Goal: Task Accomplishment & Management: Complete application form

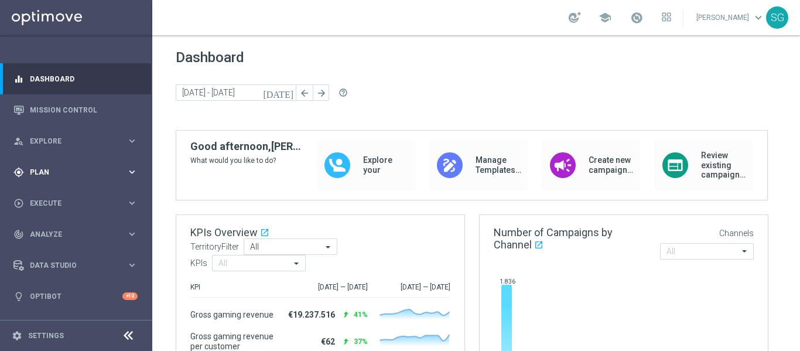
click at [45, 169] on span "Plan" at bounding box center [78, 172] width 97 height 7
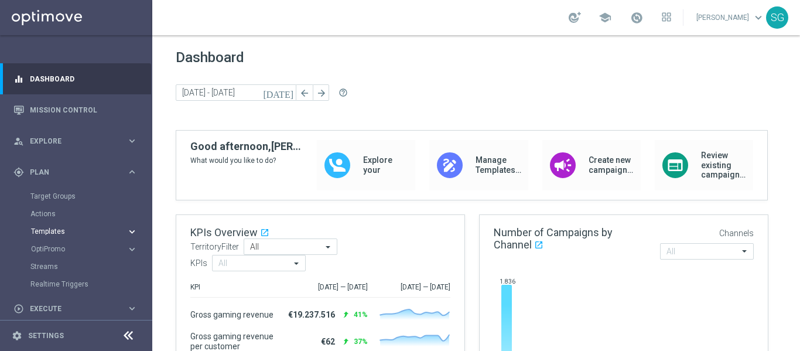
click at [58, 230] on span "Templates" at bounding box center [73, 231] width 84 height 7
click at [51, 251] on link "Optimail" at bounding box center [78, 248] width 85 height 9
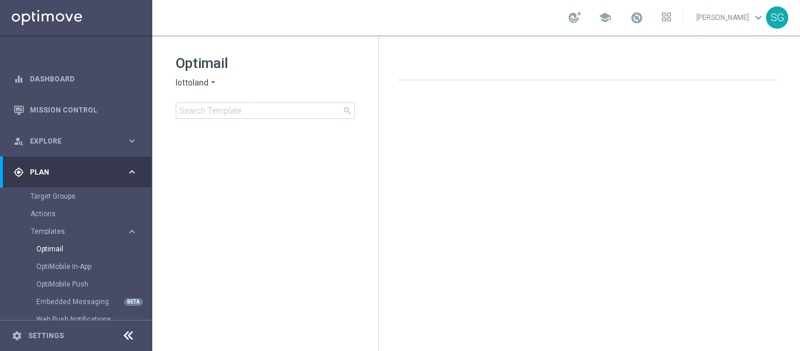
click at [131, 327] on div at bounding box center [128, 336] width 22 height 18
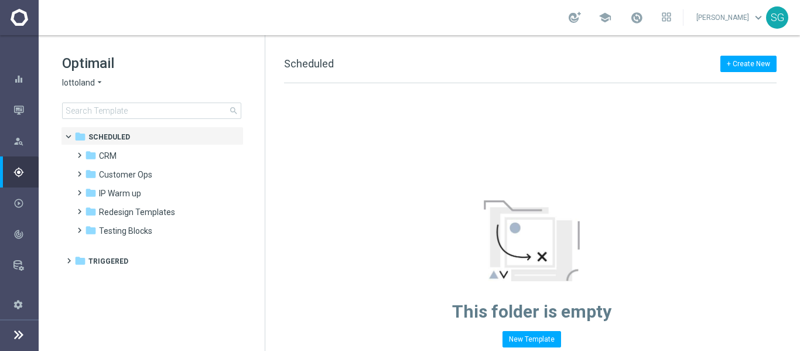
click at [88, 80] on span "lottoland" at bounding box center [78, 82] width 33 height 11
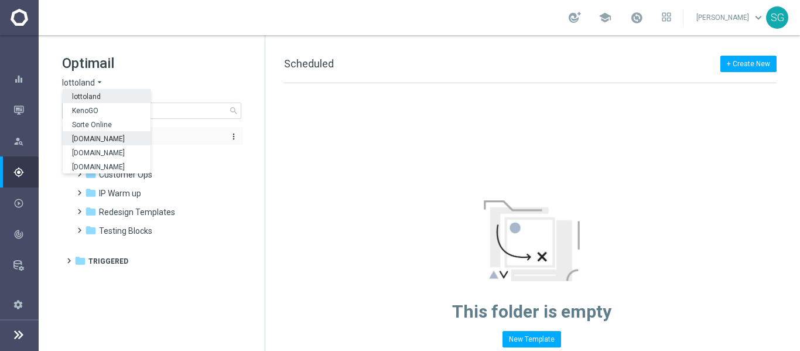
click at [0, 0] on span "[DOMAIN_NAME]" at bounding box center [0, 0] width 0 height 0
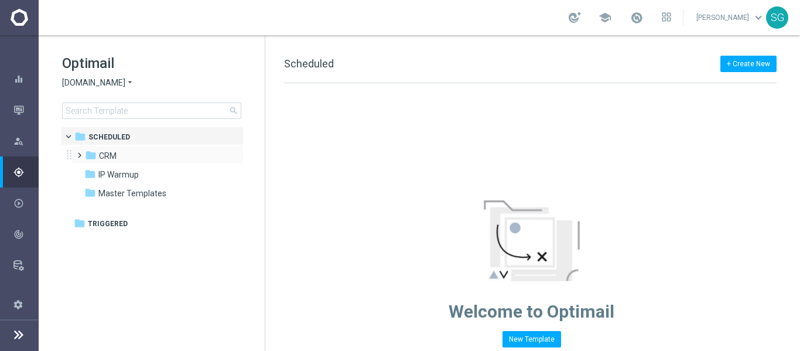
click at [72, 159] on div "folder CRM more_vert" at bounding box center [157, 154] width 172 height 19
click at [80, 152] on span at bounding box center [76, 150] width 5 height 5
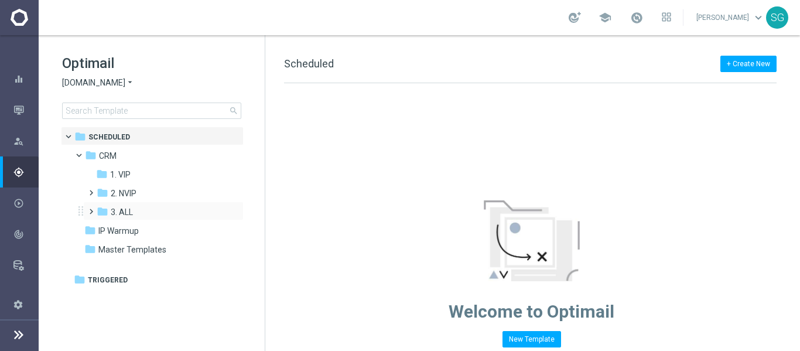
click at [90, 218] on span at bounding box center [91, 211] width 11 height 16
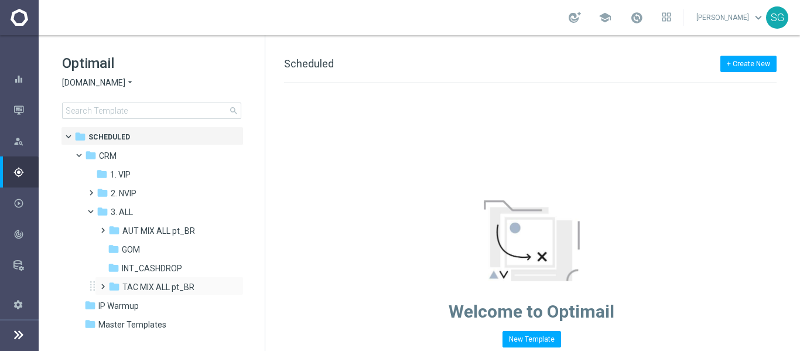
click at [102, 283] on span at bounding box center [100, 281] width 5 height 5
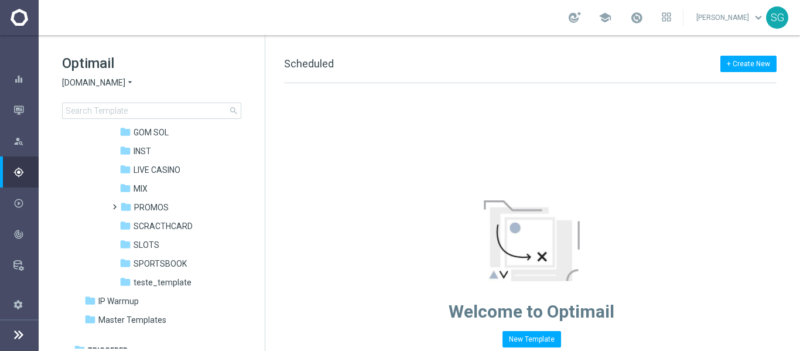
scroll to position [176, 0]
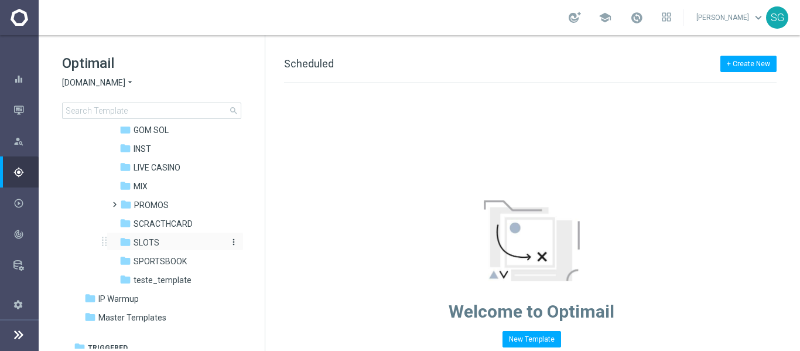
click at [152, 238] on span "SLOTS" at bounding box center [147, 242] width 26 height 11
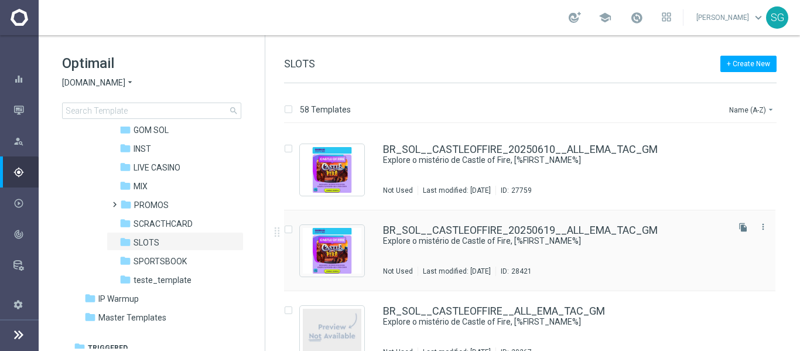
scroll to position [176, 0]
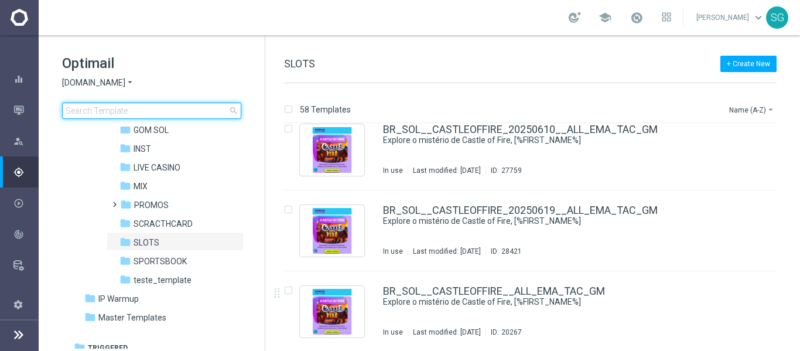
click at [187, 118] on input at bounding box center [151, 110] width 179 height 16
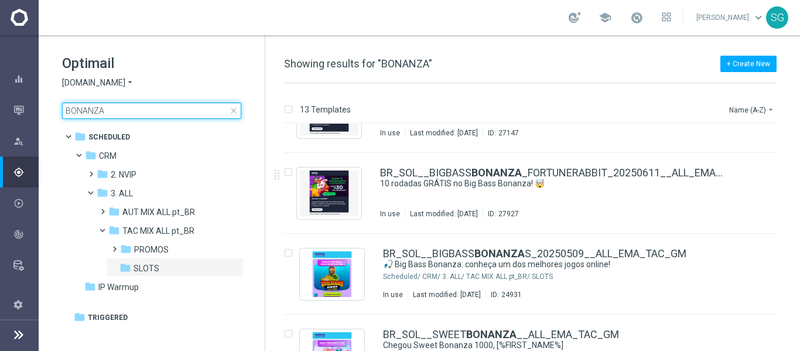
scroll to position [238, 0]
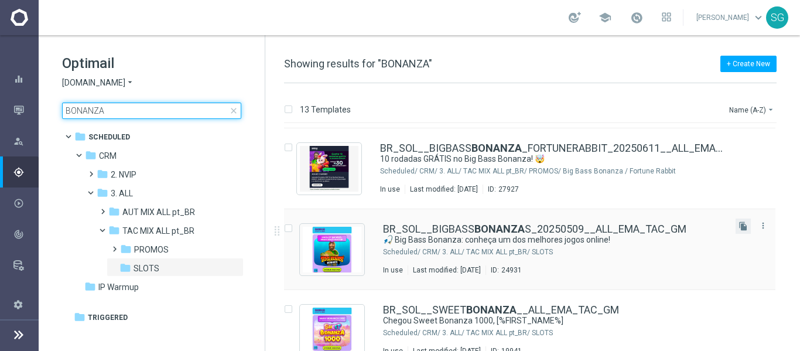
type input "BONANZA"
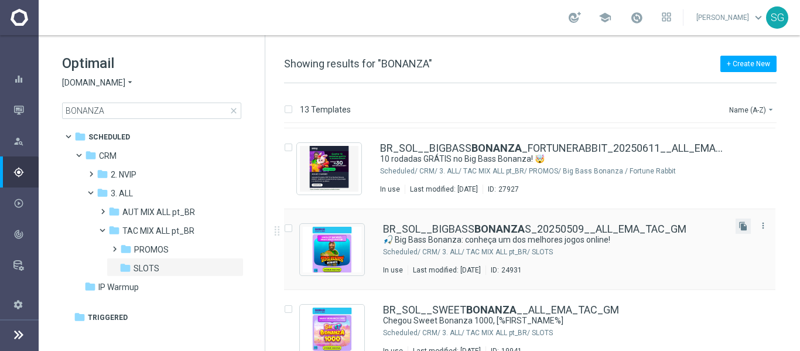
click at [740, 221] on button "file_copy" at bounding box center [742, 225] width 15 height 15
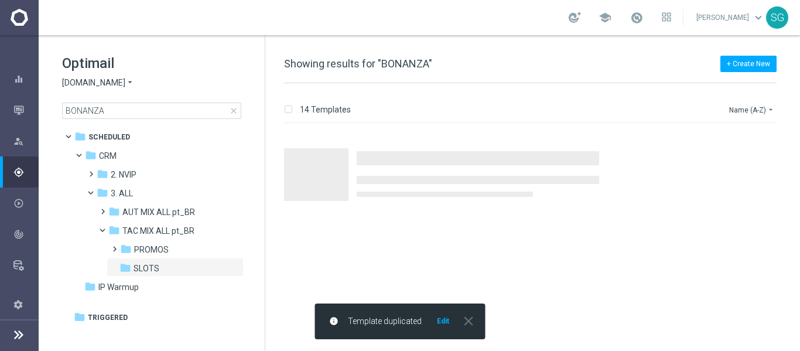
scroll to position [0, 0]
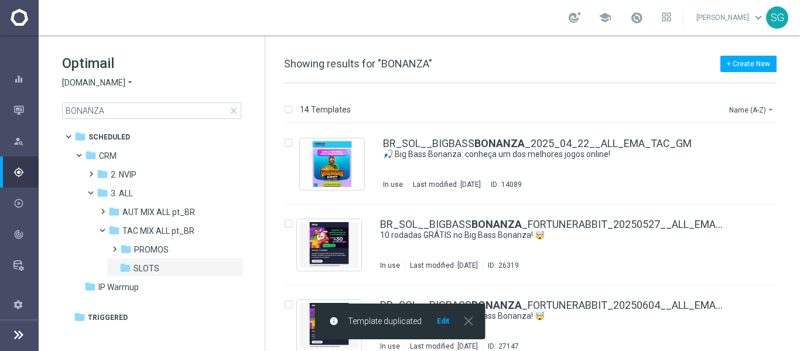
click at [442, 324] on button "Edit" at bounding box center [443, 320] width 15 height 9
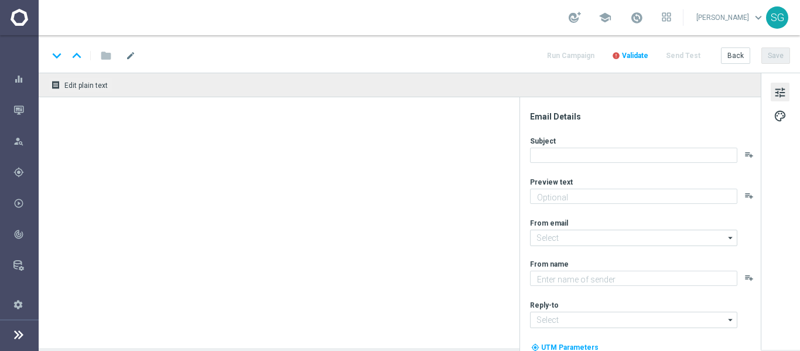
type textarea "Pesque suas vitórias neste slot, [%FIRST_NAME%]!"
type textarea "Sorte Online Betz"
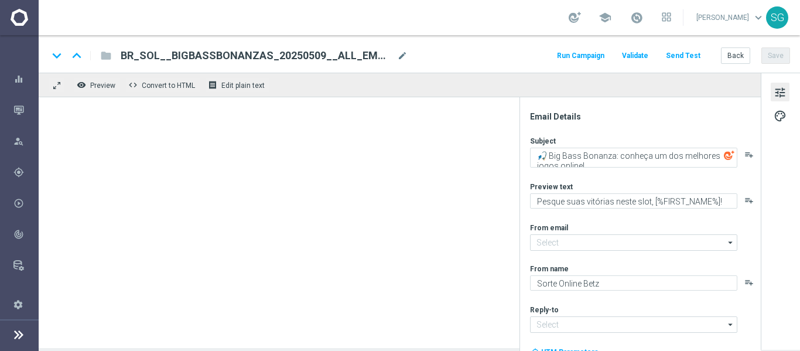
type input "[EMAIL_ADDRESS][DOMAIN_NAME]"
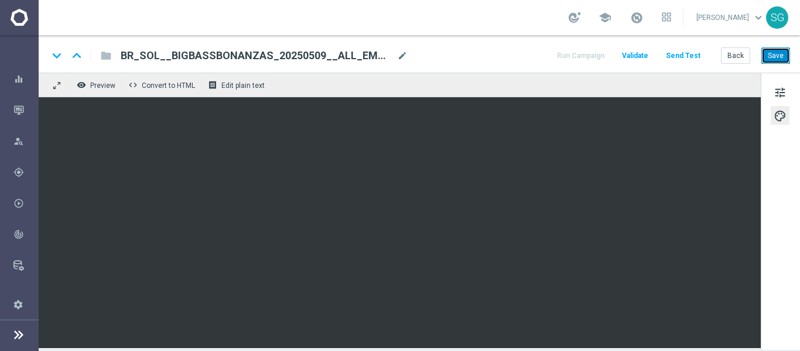
click at [772, 61] on button "Save" at bounding box center [775, 55] width 29 height 16
click at [98, 86] on span "Preview" at bounding box center [102, 85] width 25 height 8
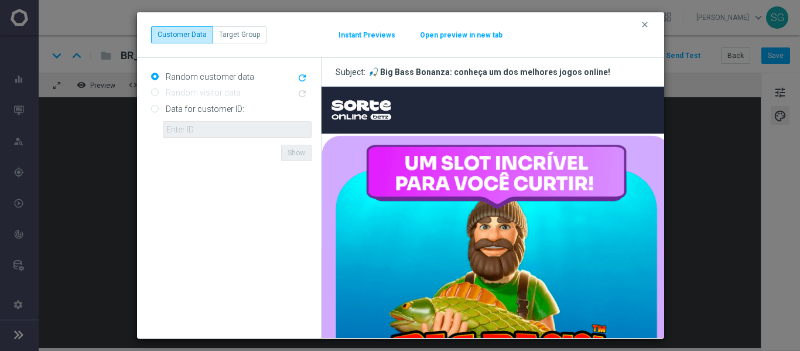
click at [474, 34] on button "Open preview in new tab" at bounding box center [461, 34] width 84 height 9
click at [646, 23] on icon "clear" at bounding box center [644, 24] width 9 height 9
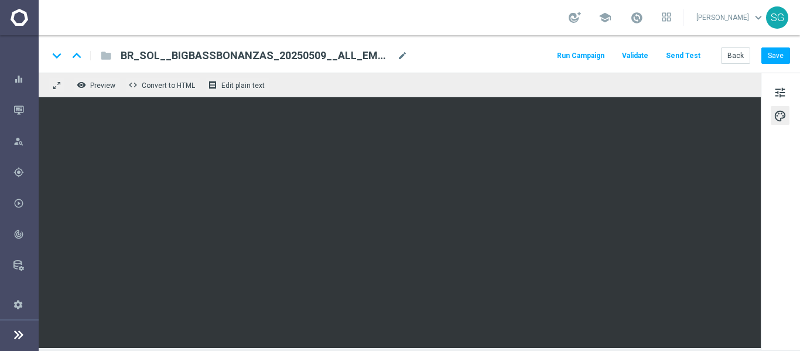
click at [183, 54] on span "BR_SOL__BIGBASSBONANZAS_20250509__ALL_EMA_TAC_GM(1)" at bounding box center [257, 56] width 272 height 14
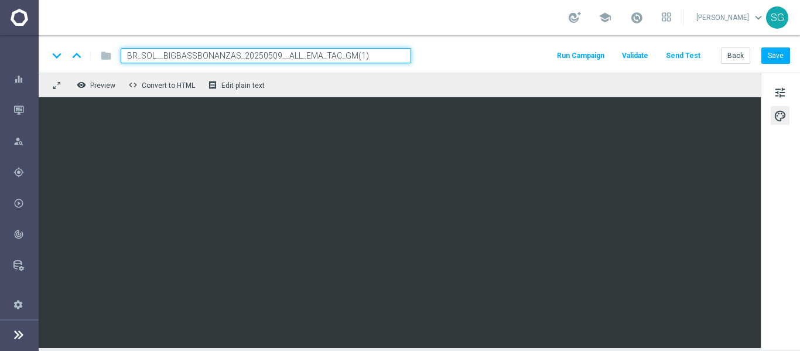
drag, startPoint x: 160, startPoint y: 55, endPoint x: 169, endPoint y: 51, distance: 9.7
click at [169, 51] on input "BR_SOL__BIGBASSBONANZAS_20250509__ALL_EMA_TAC_GM(1)" at bounding box center [266, 55] width 290 height 15
drag, startPoint x: 169, startPoint y: 54, endPoint x: 234, endPoint y: 52, distance: 65.1
click at [235, 51] on input "BR_SOL__BIGBASSBONANZAS_20250509__ALL_EMA_TAC_GM(1)" at bounding box center [266, 55] width 290 height 15
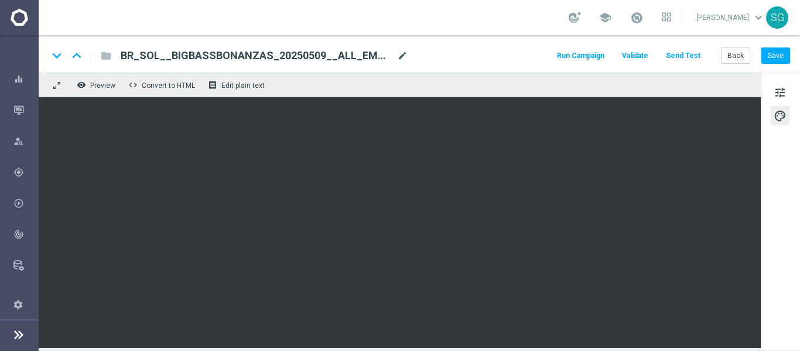
click at [398, 57] on span "mode_edit" at bounding box center [402, 55] width 11 height 11
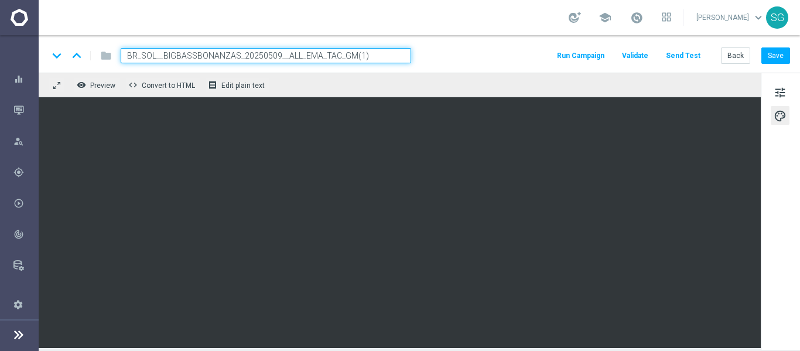
click at [382, 61] on input "BR_SOL__BIGBASSBONANZAS_20250509__ALL_EMA_TAC_GM(1)" at bounding box center [266, 55] width 290 height 15
paste input "825__ALL_EMA_TAC_GM"
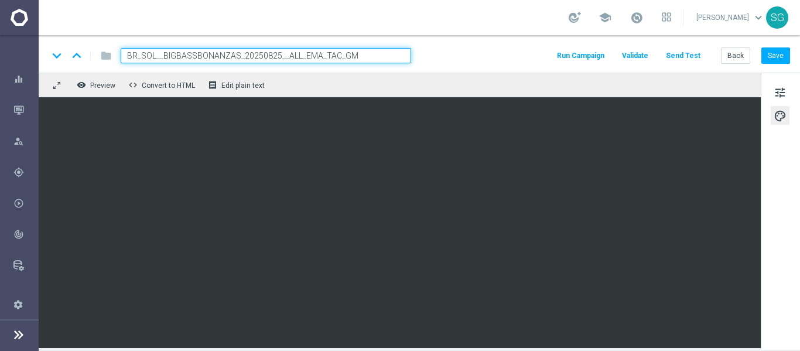
type input "BR_SOL__BIGBASSBONANZAS_20250825__ALL_EMA_TAC_GM"
click at [439, 59] on div "keyboard_arrow_down keyboard_arrow_up folder BR_SOL__BIGBASSBONANZAS_20250825__…" at bounding box center [419, 55] width 742 height 15
click at [386, 62] on input "BR_SOL__BIGBASSBONANZAS_20250825__ALL_EMA_TAC_GM" at bounding box center [266, 55] width 290 height 15
click at [462, 63] on div "keyboard_arrow_down keyboard_arrow_up folder BR_SOL__BIGBASSBONANZAS_20250825__…" at bounding box center [419, 53] width 761 height 37
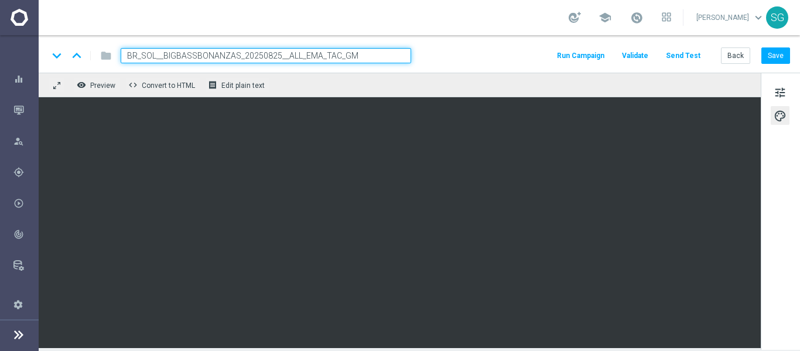
click at [398, 60] on input "BR_SOL__BIGBASSBONANZAS_20250825__ALL_EMA_TAC_GM" at bounding box center [266, 55] width 290 height 15
click at [450, 60] on div "keyboard_arrow_down keyboard_arrow_up folder BR_SOL__BIGBASSBONANZAS_20250825__…" at bounding box center [419, 55] width 742 height 15
click at [388, 52] on input "BR_SOL__BIGBASSBONANZAS_20250825__ALL_EMA_TAC_GM" at bounding box center [266, 55] width 290 height 15
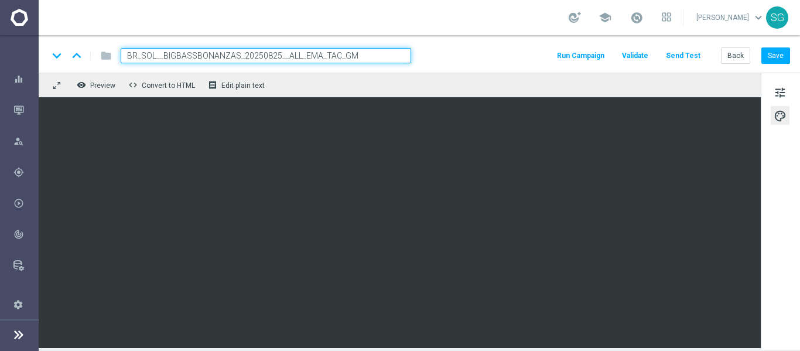
click at [423, 53] on div "keyboard_arrow_down keyboard_arrow_up folder BR_SOL__BIGBASSBONANZAS_20250825__…" at bounding box center [419, 55] width 742 height 15
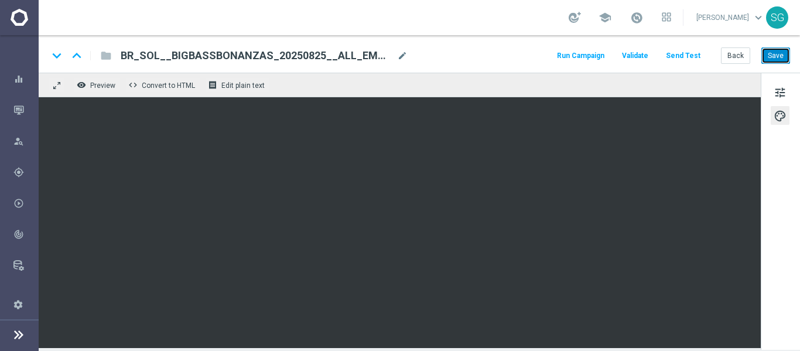
click at [778, 52] on button "Save" at bounding box center [775, 55] width 29 height 16
click at [13, 119] on div "Mission Control" at bounding box center [25, 109] width 25 height 31
click at [19, 103] on div "Mission Control" at bounding box center [25, 109] width 25 height 31
click at [13, 112] on button "Mission Control" at bounding box center [26, 109] width 26 height 9
click at [15, 110] on icon "button" at bounding box center [18, 110] width 11 height 11
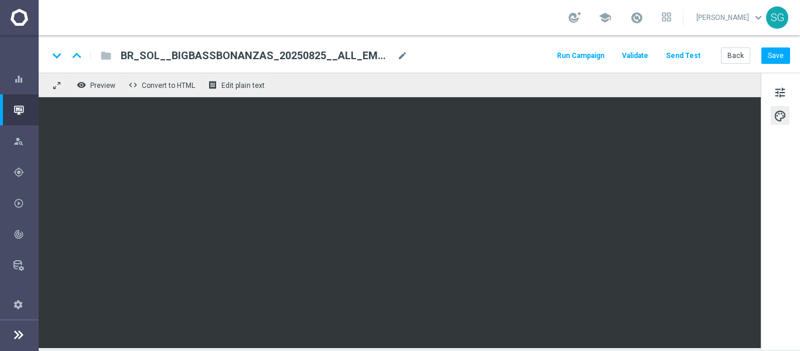
click at [15, 110] on icon "button" at bounding box center [18, 110] width 11 height 11
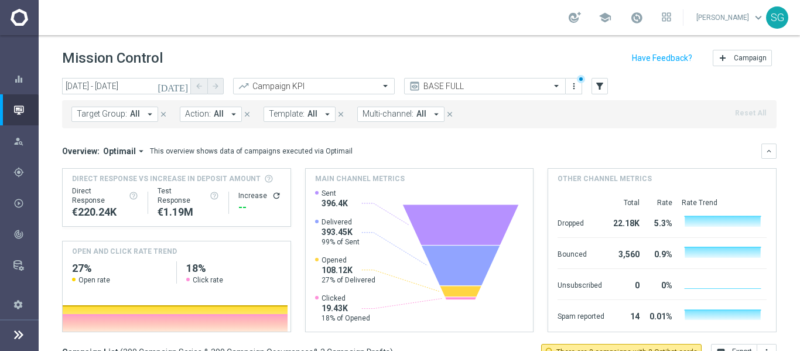
click at [28, 333] on footer "settings Settings" at bounding box center [19, 320] width 39 height 62
click at [13, 331] on icon at bounding box center [19, 334] width 14 height 14
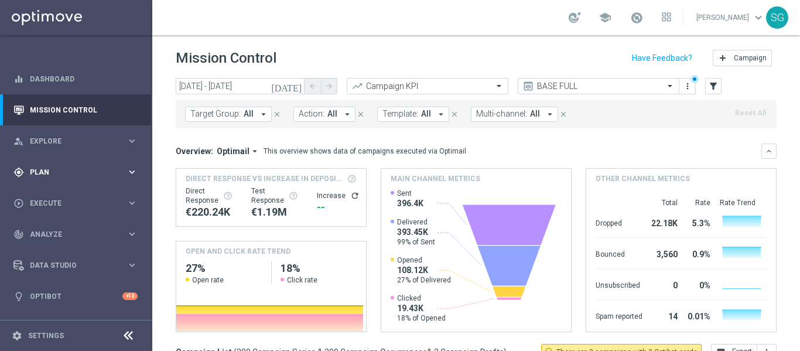
click at [39, 169] on span "Plan" at bounding box center [78, 172] width 97 height 7
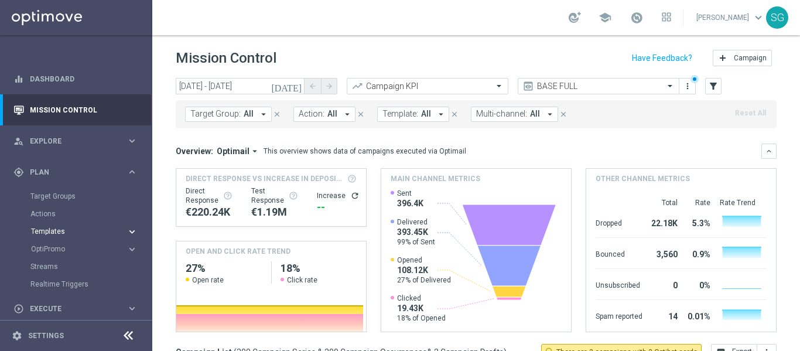
click at [56, 227] on button "Templates keyboard_arrow_right" at bounding box center [84, 231] width 108 height 9
drag, startPoint x: 67, startPoint y: 246, endPoint x: 114, endPoint y: 264, distance: 50.0
click at [67, 246] on link "Optimail" at bounding box center [78, 248] width 85 height 9
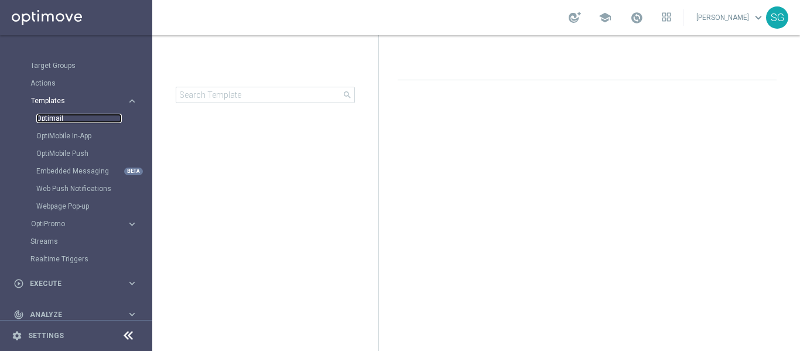
scroll to position [176, 0]
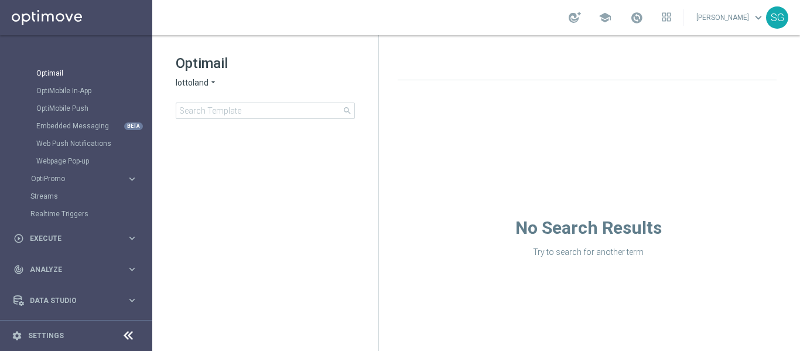
click at [203, 81] on span "lottoland" at bounding box center [192, 82] width 33 height 11
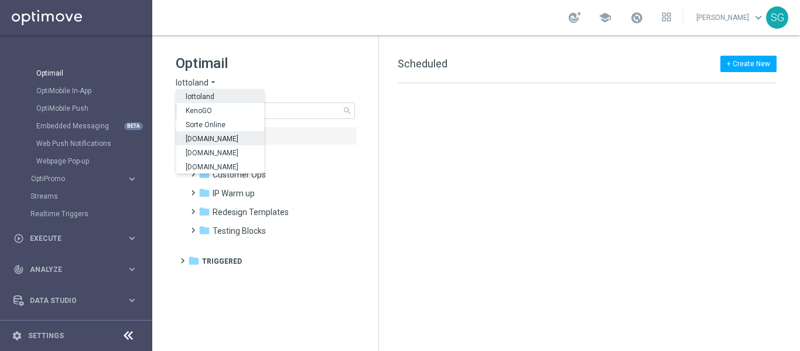
click at [0, 0] on span "[DOMAIN_NAME]" at bounding box center [0, 0] width 0 height 0
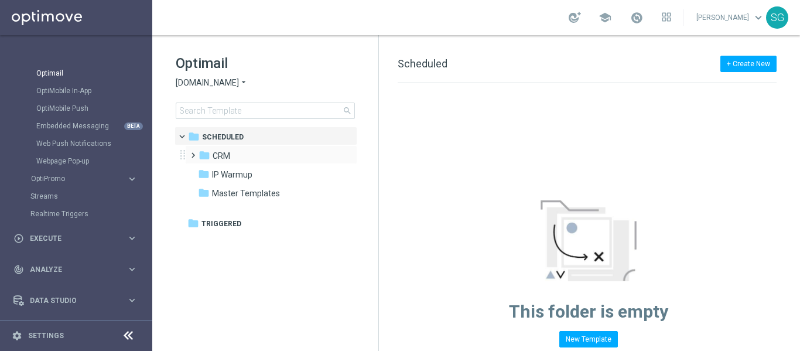
click at [193, 152] on span at bounding box center [190, 150] width 5 height 5
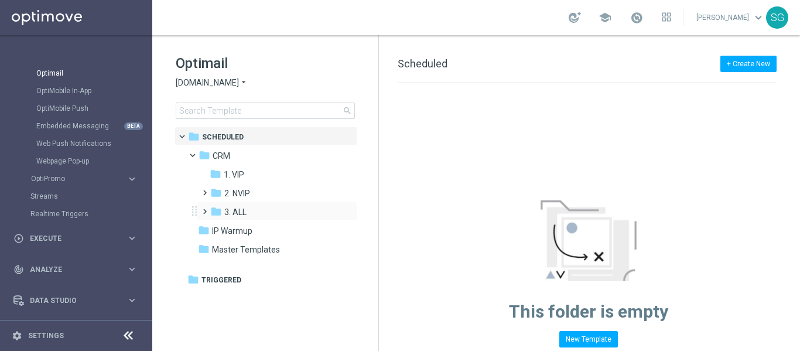
click at [201, 208] on span at bounding box center [202, 206] width 5 height 5
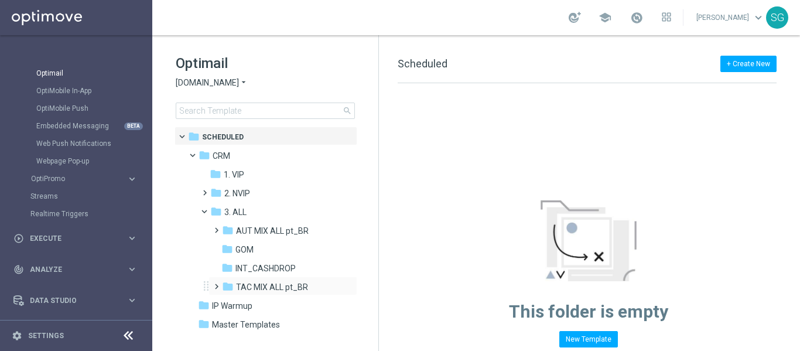
click at [216, 283] on span at bounding box center [213, 281] width 5 height 5
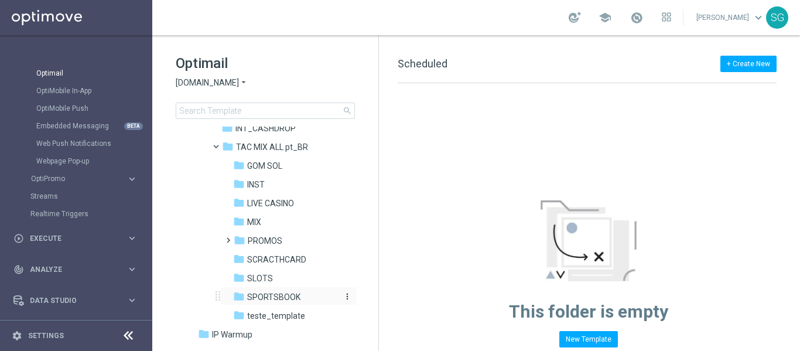
scroll to position [176, 0]
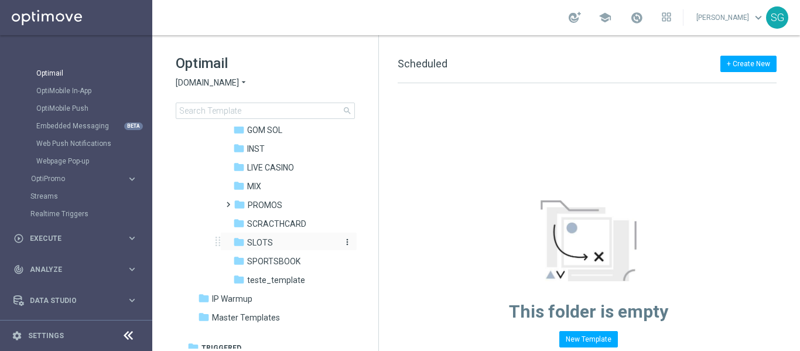
click at [271, 245] on span "SLOTS" at bounding box center [260, 242] width 26 height 11
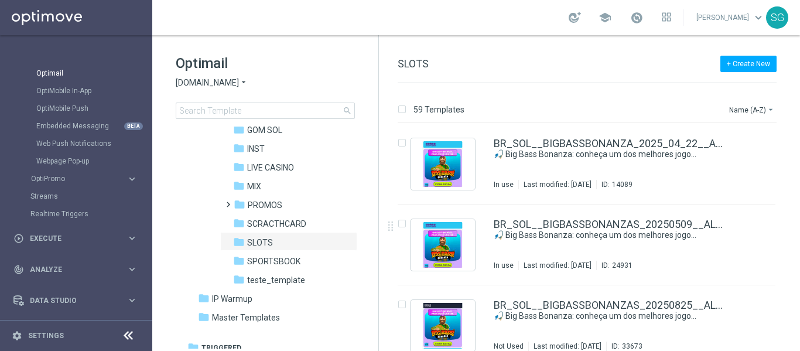
click at [123, 338] on icon at bounding box center [128, 336] width 14 height 14
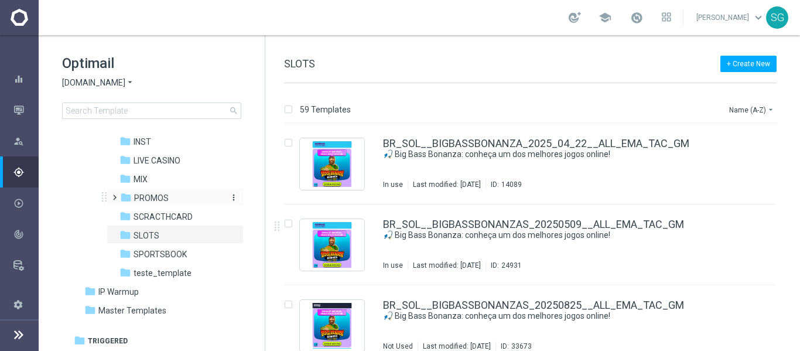
scroll to position [183, 0]
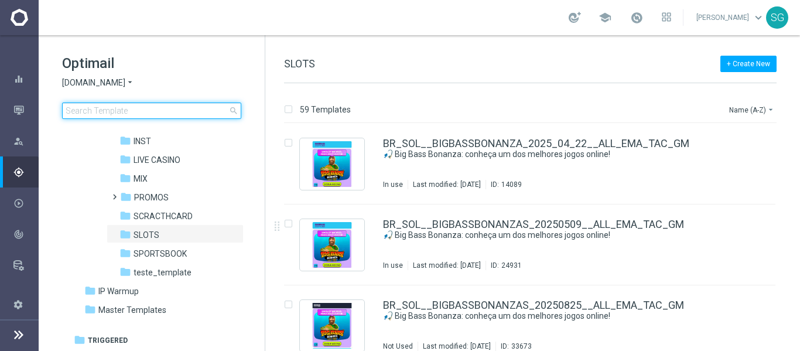
click at [132, 113] on input at bounding box center [151, 110] width 179 height 16
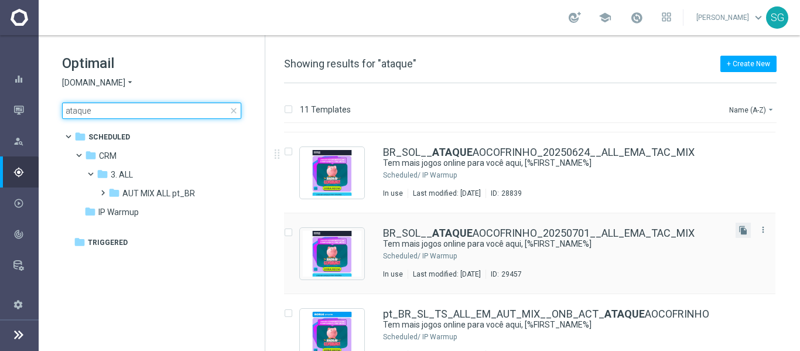
scroll to position [468, 0]
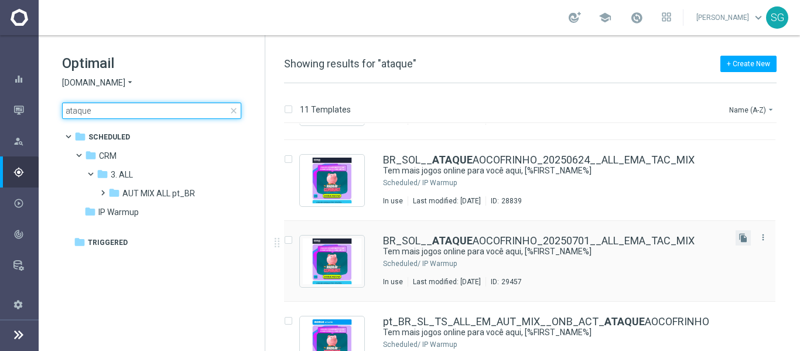
type input "ataque"
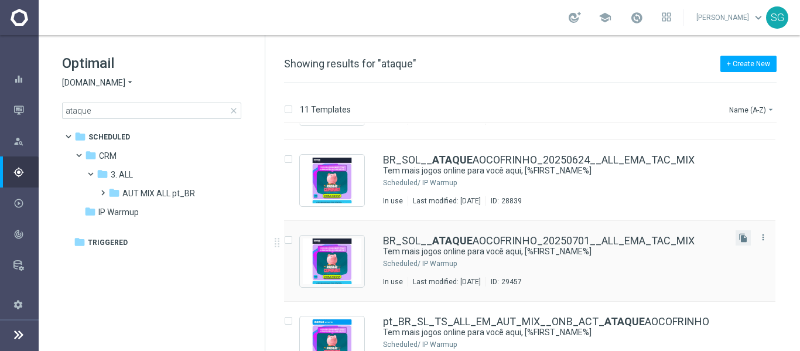
click at [735, 236] on button "file_copy" at bounding box center [742, 237] width 15 height 15
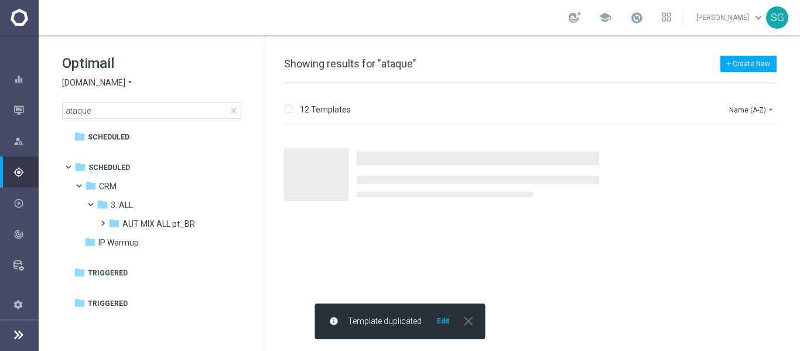
scroll to position [0, 0]
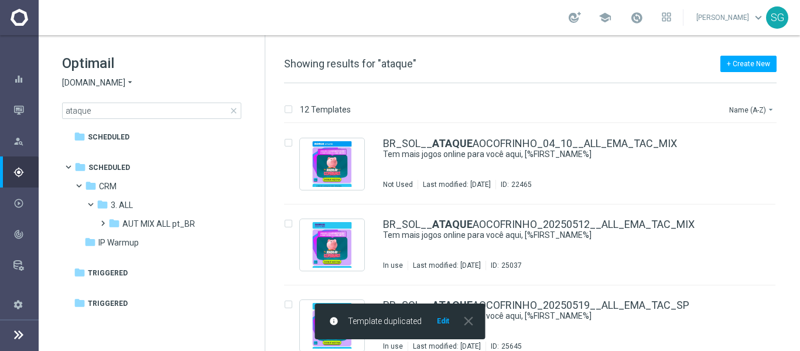
click at [443, 321] on button "Edit" at bounding box center [443, 320] width 15 height 9
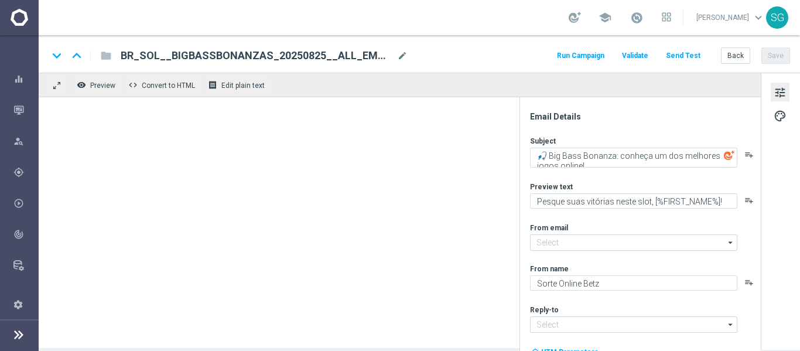
type input "[EMAIL_ADDRESS][DOMAIN_NAME]"
type textarea "Tem mais jogos online para você aqui, [%FIRST_NAME%]"
type textarea "[PERSON_NAME], apostas esportivas e muito mais para você se divertir!"
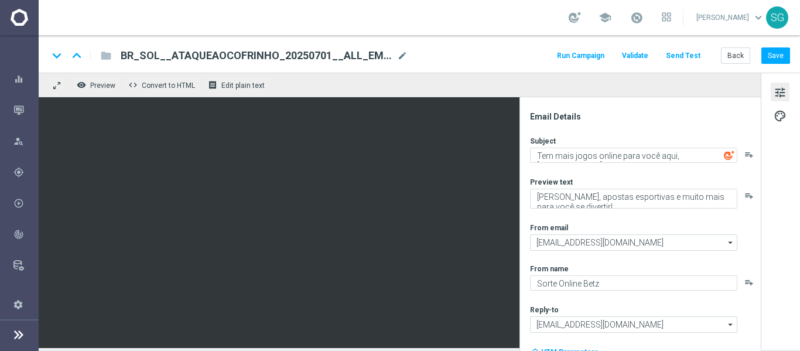
click at [175, 61] on span "BR_SOL__ATAQUEAOCOFRINHO_20250701__ALL_EMA_TAC_MIX(1)" at bounding box center [257, 56] width 272 height 14
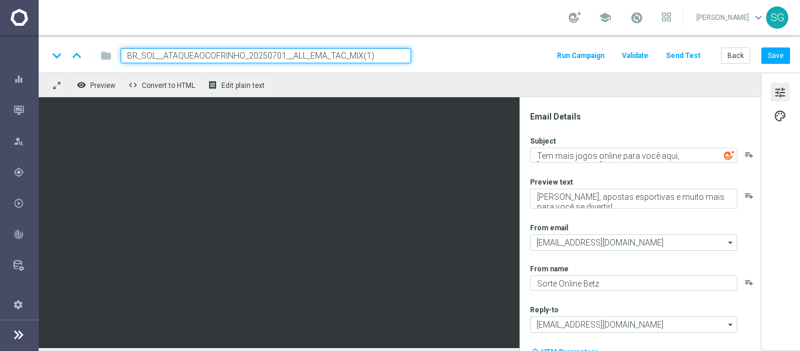
drag, startPoint x: 163, startPoint y: 52, endPoint x: 244, endPoint y: 50, distance: 80.8
click at [244, 50] on input "BR_SOL__ATAQUEAOCOFRINHO_20250701__ALL_EMA_TAC_MIX(1)" at bounding box center [266, 55] width 290 height 15
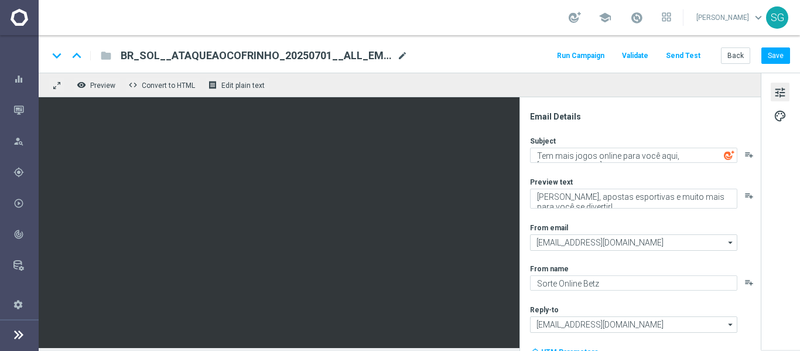
click at [403, 56] on span "mode_edit" at bounding box center [402, 55] width 11 height 11
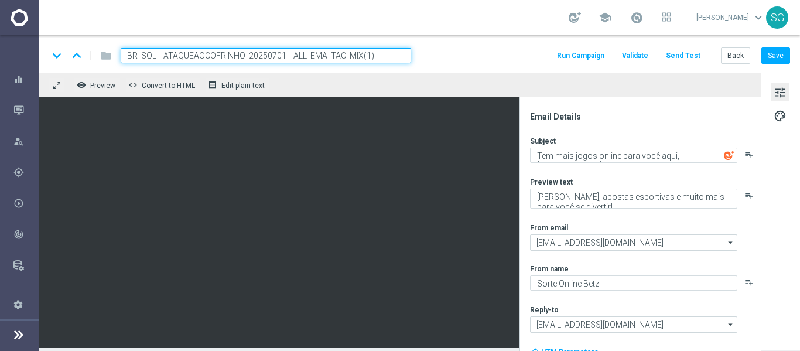
click at [374, 53] on input "BR_SOL__ATAQUEAOCOFRINHO_20250701__ALL_EMA_TAC_MIX(1)" at bounding box center [266, 55] width 290 height 15
click at [395, 56] on input "BR_SOL__ATAQUEAOCOFRINHO_20250701__ALL_EMA_TAC_MIX(1)" at bounding box center [266, 55] width 290 height 15
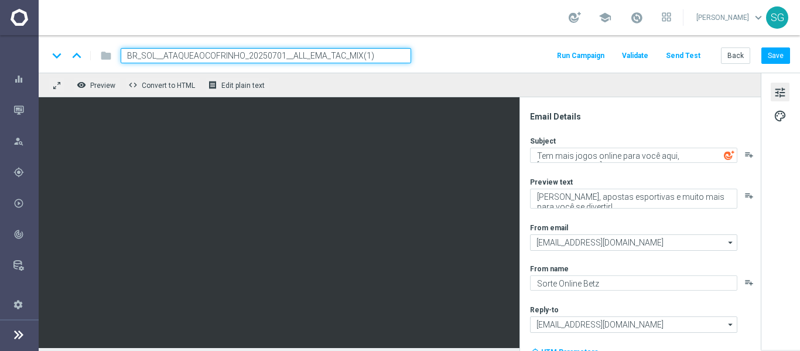
click at [395, 56] on input "BR_SOL__ATAQUEAOCOFRINHO_20250701__ALL_EMA_TAC_MIX(1)" at bounding box center [266, 55] width 290 height 15
paste input "825__ALL_EMA_TAC_MIX"
type input "BR_SOL__ATAQUEAOCOFRINHO_20250825__ALL_EMA_TAC_MIX"
click at [429, 52] on div "keyboard_arrow_down keyboard_arrow_up folder BR_SOL__ATAQUEAOCOFRINHO_20250825_…" at bounding box center [419, 55] width 742 height 15
click at [363, 52] on input "BR_SOL__ATAQUEAOCOFRINHO_20250825__ALL_EMA_TAC_MIX" at bounding box center [266, 55] width 290 height 15
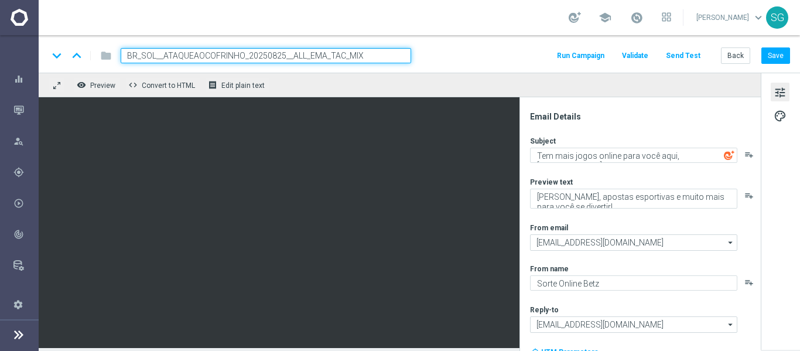
click at [363, 52] on input "BR_SOL__ATAQUEAOCOFRINHO_20250825__ALL_EMA_TAC_MIX" at bounding box center [266, 55] width 290 height 15
click at [410, 48] on input "BR_SOL__ATAQUEAOCOFRINHO_20250825__ALL_EMA_TAC_MIX" at bounding box center [266, 55] width 290 height 15
click at [386, 64] on div "keyboard_arrow_down keyboard_arrow_up folder BR_SOL__ATAQUEAOCOFRINHO_20250825_…" at bounding box center [419, 53] width 761 height 37
click at [370, 53] on input "BR_SOL__ATAQUEAOCOFRINHO_20250825__ALL_EMA_TAC_MIX" at bounding box center [266, 55] width 290 height 15
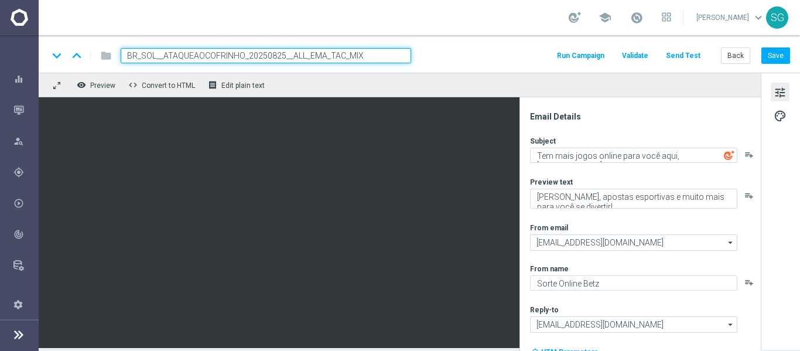
drag, startPoint x: 451, startPoint y: 62, endPoint x: 451, endPoint y: 88, distance: 25.8
click at [451, 64] on div "keyboard_arrow_down keyboard_arrow_up folder BR_SOL__ATAQUEAOCOFRINHO_20250825_…" at bounding box center [419, 53] width 761 height 37
click at [377, 53] on input "BR_SOL__ATAQUEAOCOFRINHO_20250825__ALL_EMA_TAC_MIX" at bounding box center [266, 55] width 290 height 15
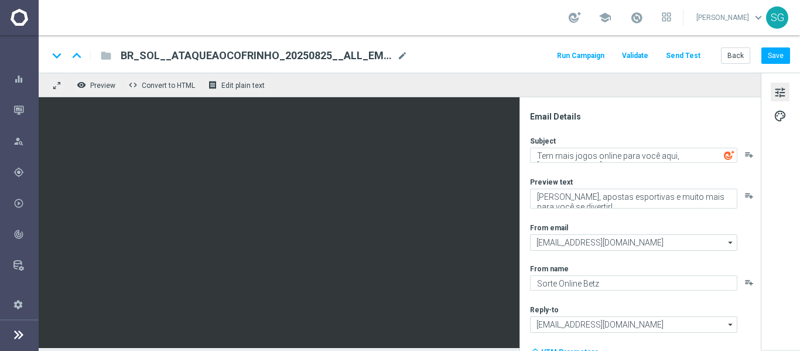
click at [442, 42] on div "keyboard_arrow_down keyboard_arrow_up folder BR_SOL__ATAQUEAOCOFRINHO_20250825_…" at bounding box center [419, 53] width 761 height 37
click at [771, 53] on button "Save" at bounding box center [775, 55] width 29 height 16
click at [22, 115] on div "Mission Control" at bounding box center [25, 109] width 25 height 31
click at [13, 105] on icon "button" at bounding box center [18, 110] width 11 height 11
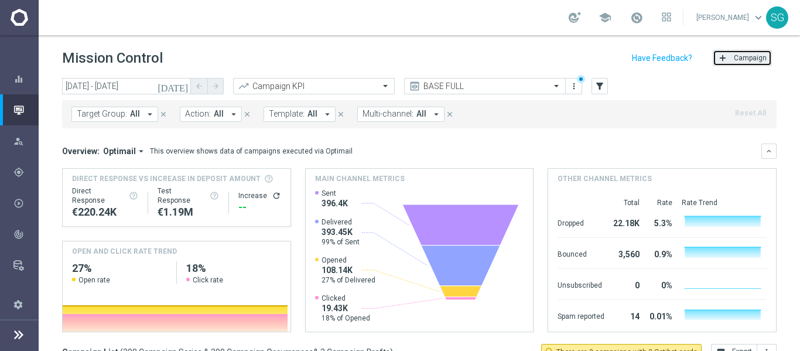
click at [741, 51] on button "add Campaign" at bounding box center [742, 58] width 59 height 16
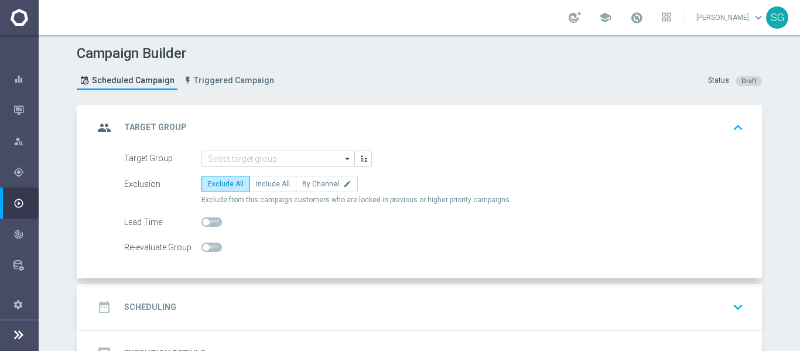
click at [300, 170] on form "Target Group arrow_drop_down Drag here to set row groups Drag here to set colum…" at bounding box center [434, 202] width 620 height 105
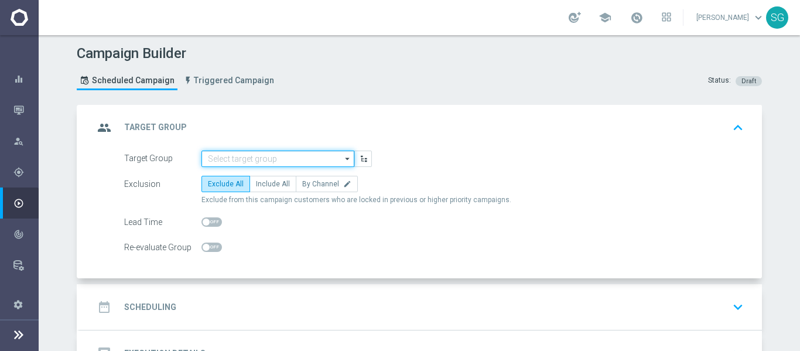
click at [289, 160] on input at bounding box center [277, 158] width 153 height 16
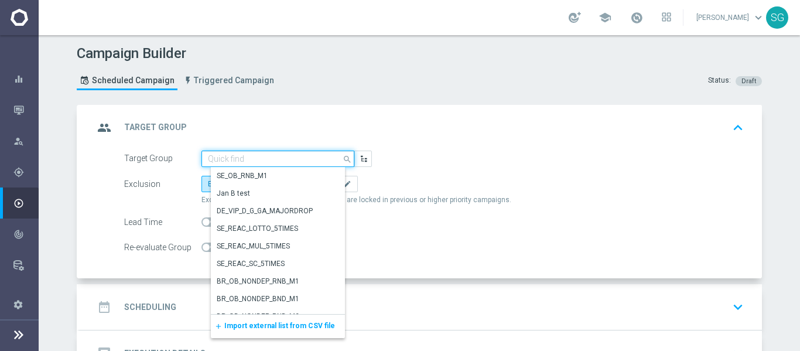
paste input "pt_BR_SL_TGT_ALL_EM_TAC__GEN_NOTSTAKED"
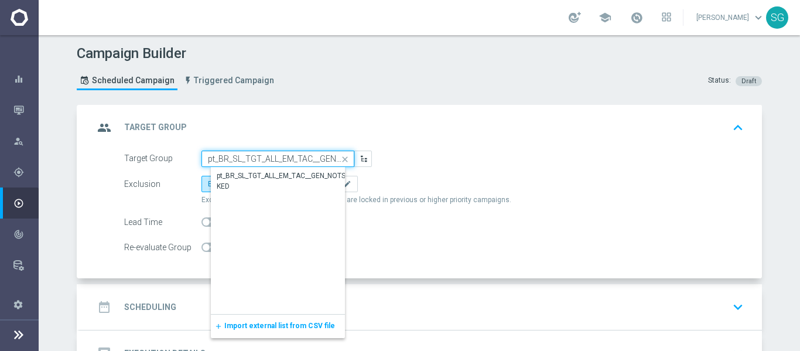
scroll to position [0, 42]
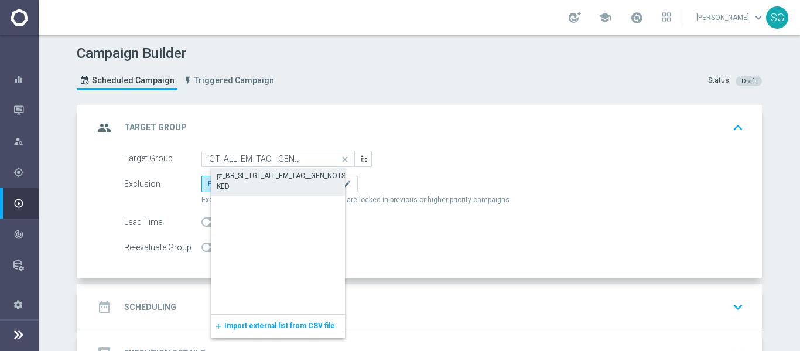
click at [295, 172] on div "pt_BR_SL_TGT_ALL_EM_TAC__GEN_NOTSTAKED" at bounding box center [287, 180] width 141 height 21
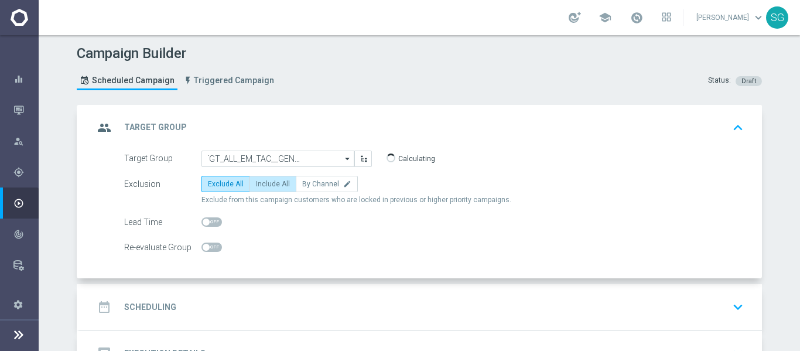
type input "pt_BR_SL_TGT_ALL_EM_TAC__GEN_NOTSTAKED"
click at [263, 183] on span "Include All" at bounding box center [273, 184] width 34 height 8
click at [263, 183] on input "Include All" at bounding box center [260, 186] width 8 height 8
radio input "true"
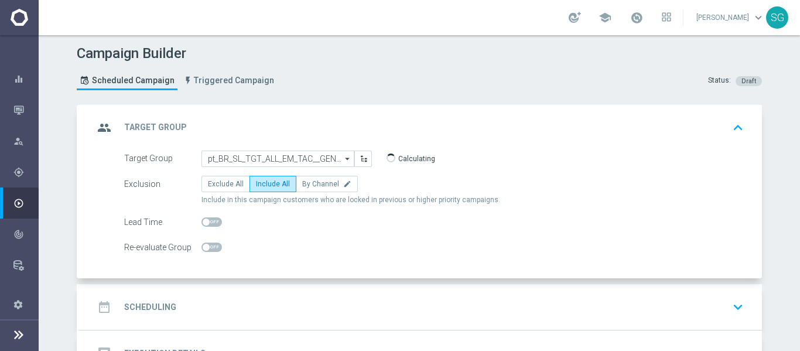
click at [289, 295] on div "date_range Scheduling keyboard_arrow_down" at bounding box center [421, 307] width 682 height 46
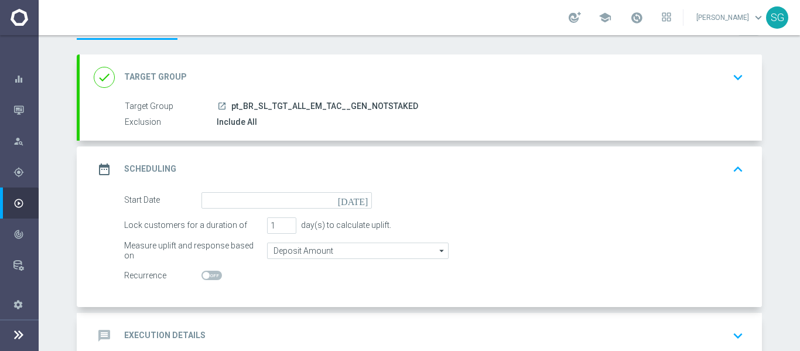
scroll to position [121, 0]
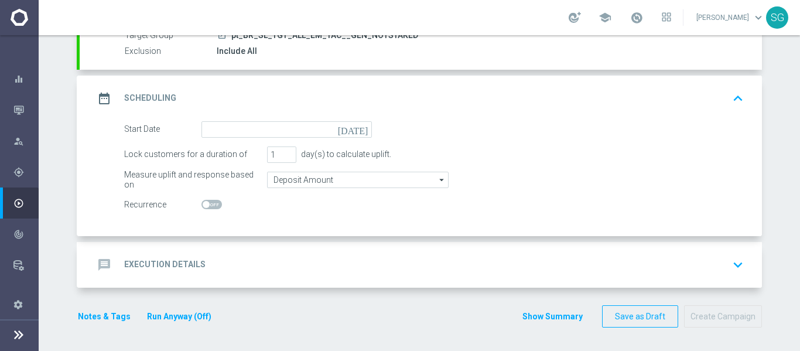
click at [357, 132] on icon "[DATE]" at bounding box center [355, 127] width 35 height 13
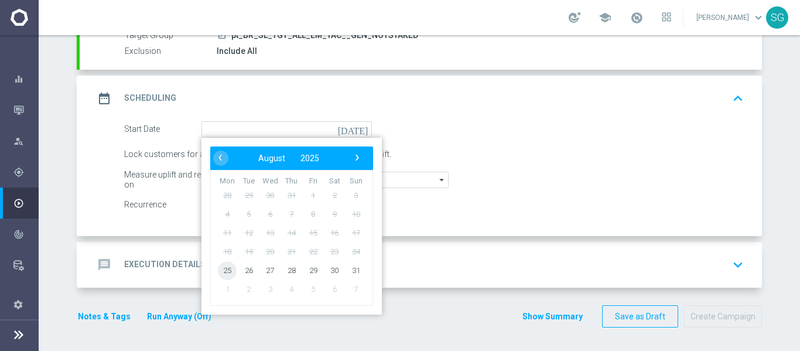
click at [223, 266] on span "25" at bounding box center [227, 270] width 19 height 19
type input "[DATE]"
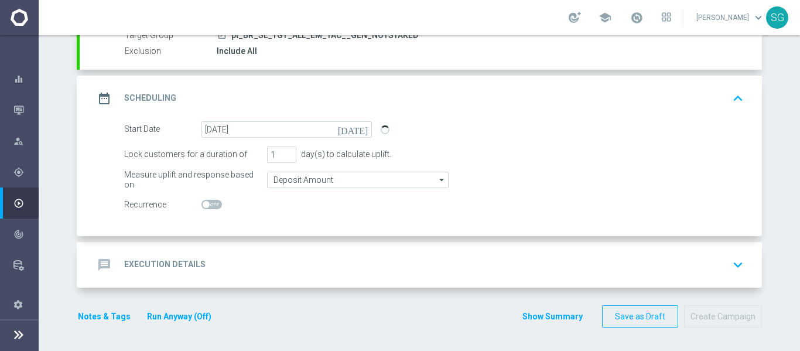
click at [289, 254] on div "message Execution Details keyboard_arrow_down" at bounding box center [421, 265] width 654 height 22
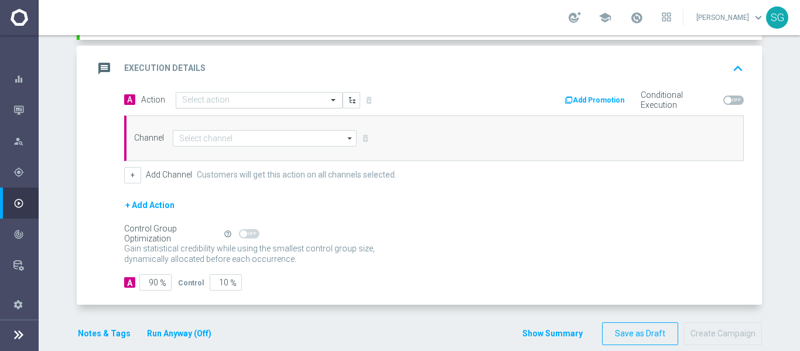
scroll to position [238, 0]
click at [246, 106] on div "Select action" at bounding box center [259, 99] width 167 height 16
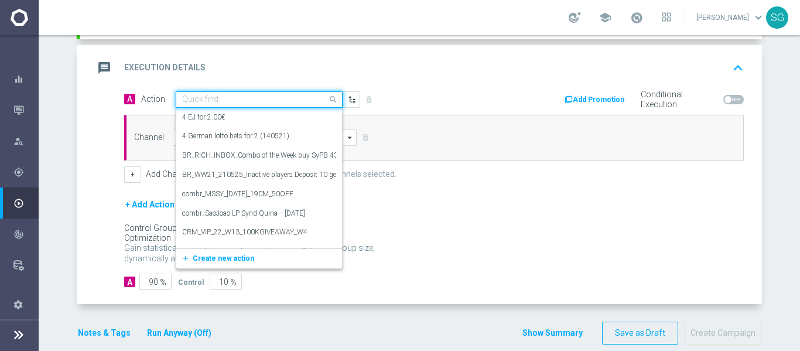
paste input "BR_SOL__ATAQUEAOCOFRINHO_20250825__ALL_EMA_TAC_MIX"
type input "BR_SOL__ATAQUEAOCOFRINHO_20250825__ALL_EMA_TAC_MIX"
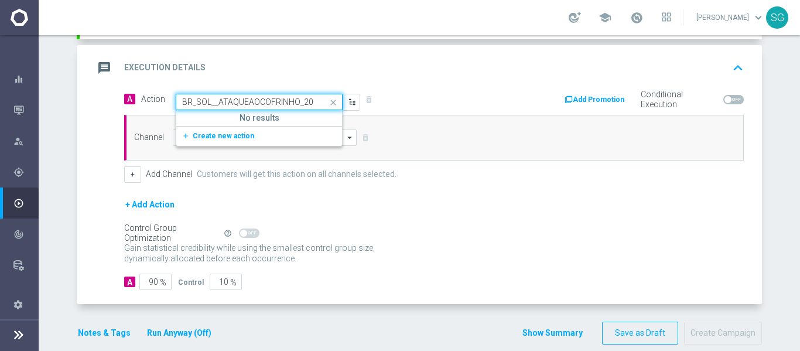
scroll to position [0, 103]
click at [240, 132] on span "Create new action" at bounding box center [223, 136] width 61 height 8
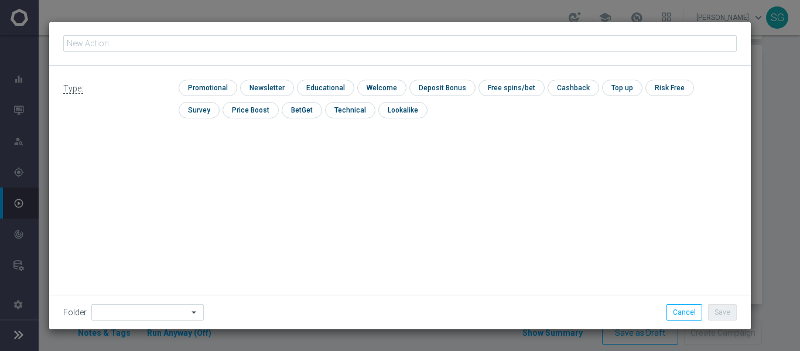
click at [251, 44] on input "text" at bounding box center [399, 43] width 673 height 16
type input "BR_SOL__ATAQUEAOCOFRINHO_20250825__ALL_EMA_TAC_MIX"
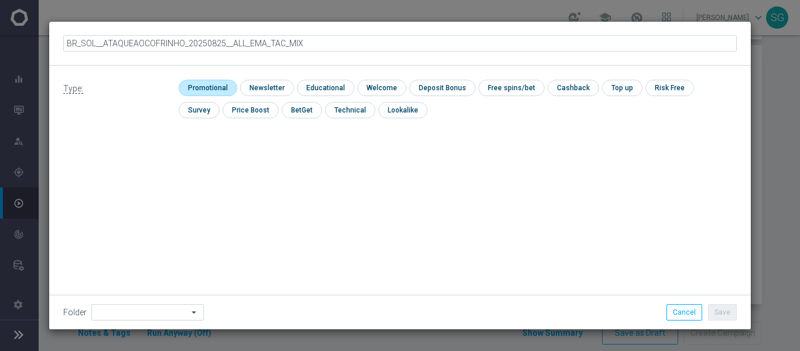
click at [217, 93] on input "checkbox" at bounding box center [207, 88] width 56 height 16
checkbox input "true"
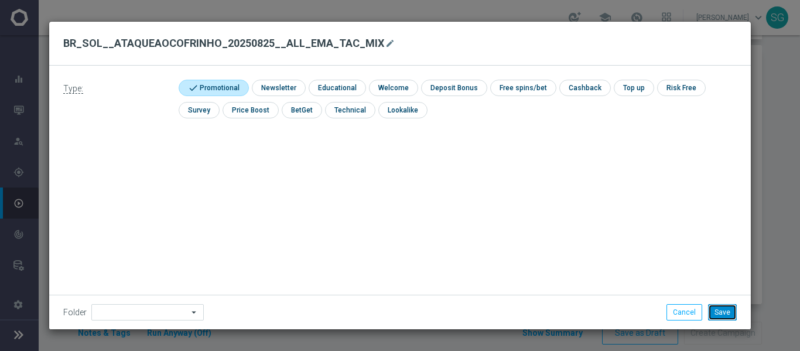
click at [726, 311] on button "Save" at bounding box center [722, 312] width 29 height 16
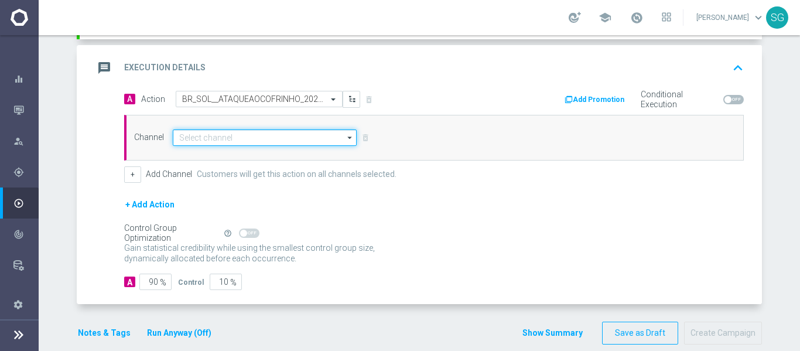
click at [278, 135] on input at bounding box center [265, 137] width 184 height 16
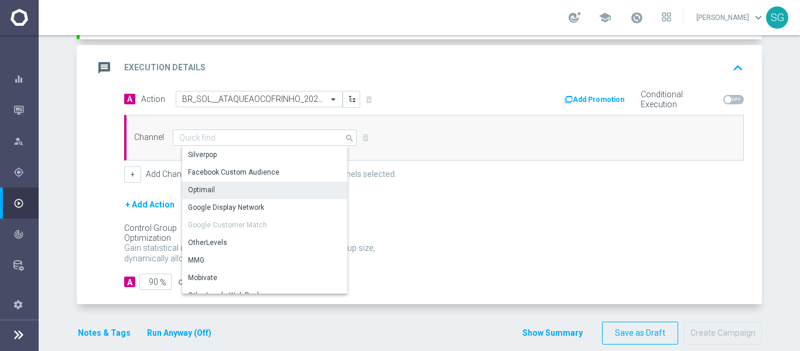
click at [210, 188] on div "Optimail" at bounding box center [269, 190] width 175 height 16
type input "Optimail"
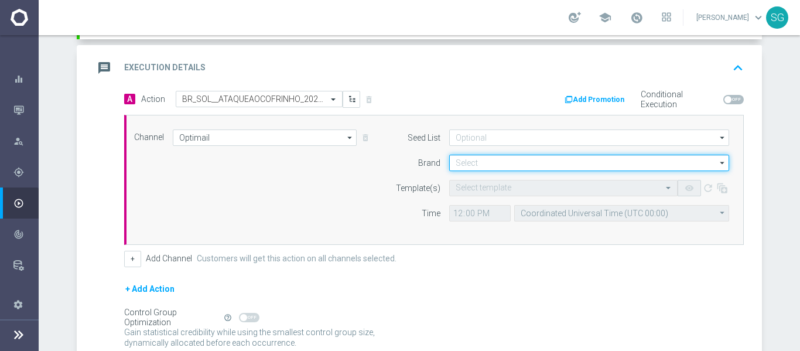
click at [464, 155] on input at bounding box center [589, 163] width 280 height 16
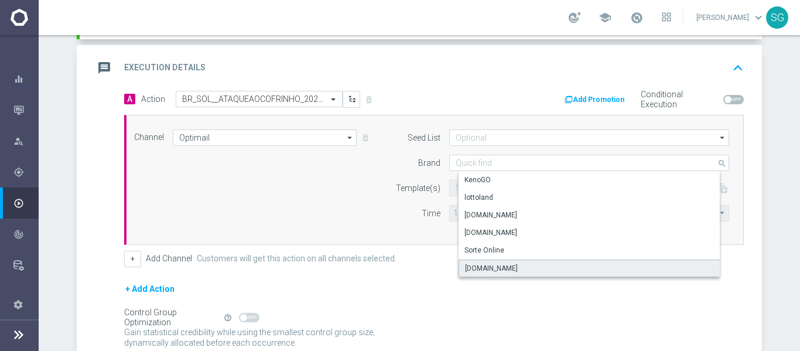
click at [497, 268] on div "[DOMAIN_NAME]" at bounding box center [491, 268] width 53 height 11
type input "[DOMAIN_NAME]"
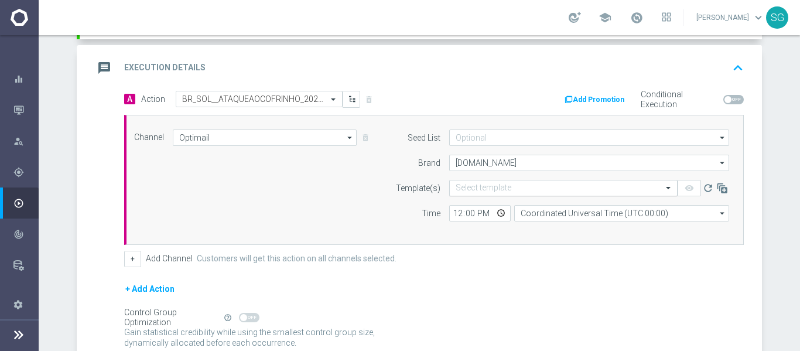
click at [481, 180] on div "Select template" at bounding box center [563, 188] width 228 height 16
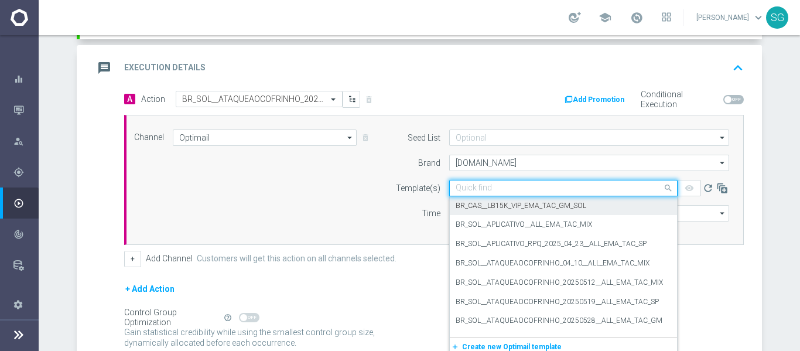
paste input "BR_SOL__ATAQUEAOCOFRINHO_20250825__ALL_EMA_TAC_MIX"
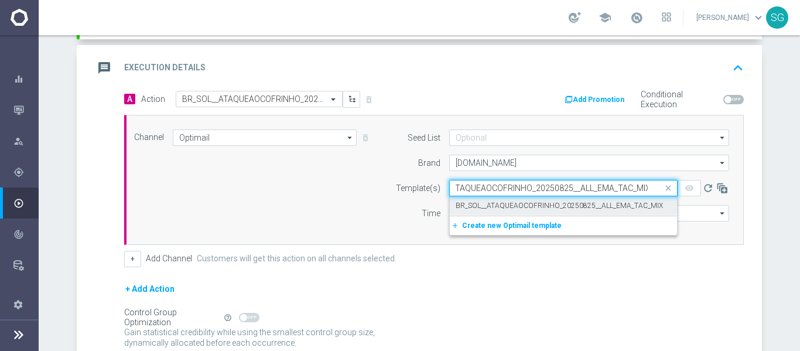
click at [483, 204] on label "BR_SOL__ATAQUEAOCOFRINHO_20250825__ALL_EMA_TAC_MIX" at bounding box center [559, 206] width 207 height 10
type input "BR_SOL__ATAQUEAOCOFRINHO_20250825__ALL_EMA_TAC_MIX"
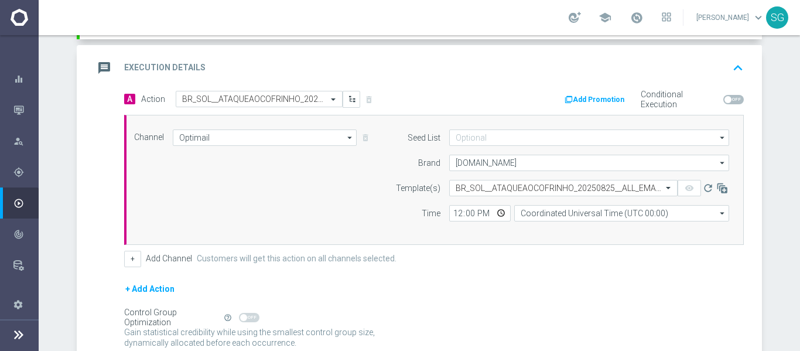
scroll to position [0, 0]
click at [456, 210] on input "12:00" at bounding box center [479, 213] width 61 height 16
type input "18:00"
click at [514, 210] on input "Coordinated Universal Time (UTC 00:00)" at bounding box center [621, 213] width 215 height 16
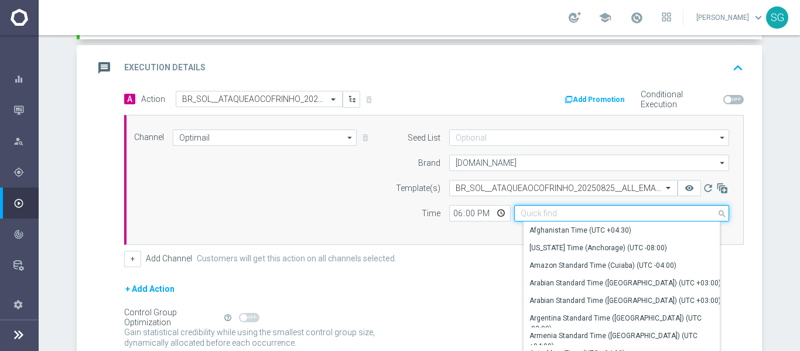
click at [514, 217] on input at bounding box center [621, 213] width 215 height 16
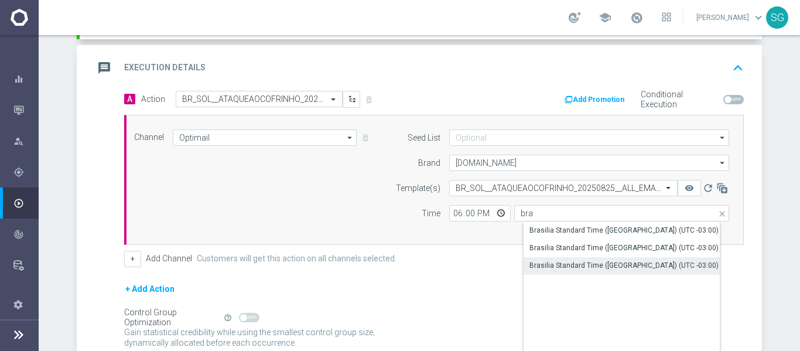
click at [589, 266] on div "Brasilia Standard Time ([GEOGRAPHIC_DATA]) (UTC -03:00)" at bounding box center [623, 265] width 189 height 11
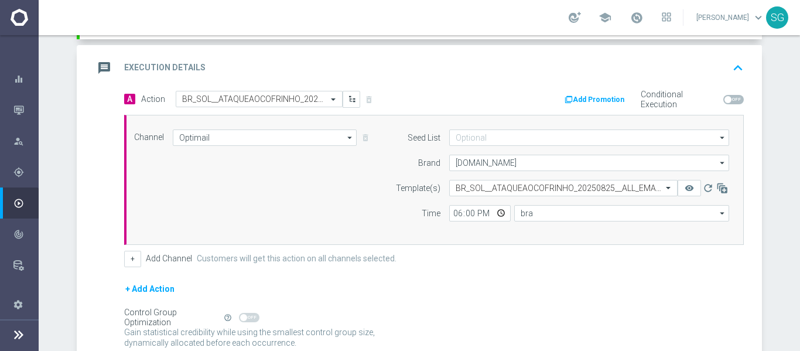
type input "Brasilia Standard Time ([GEOGRAPHIC_DATA]) (UTC -03:00)"
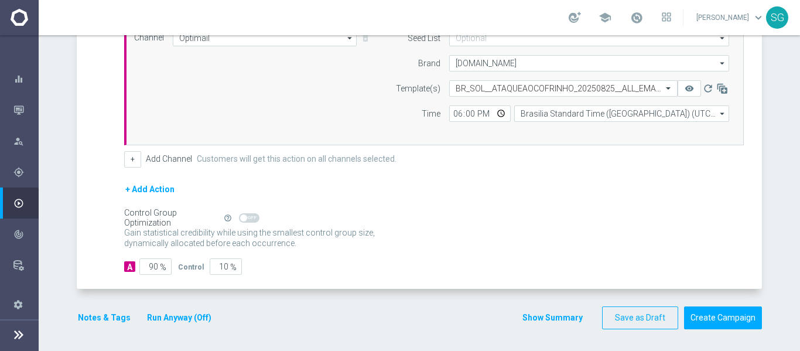
scroll to position [340, 0]
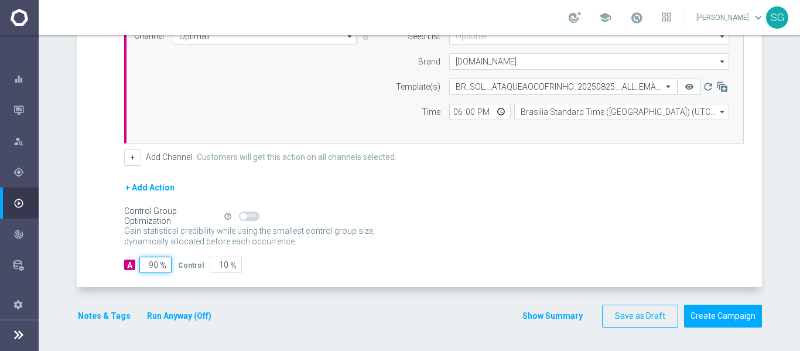
click at [153, 269] on input "90" at bounding box center [155, 264] width 32 height 16
type input "0"
type input "100"
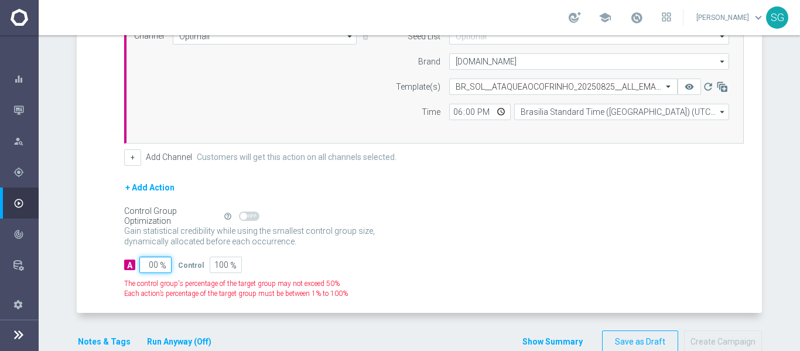
type input "0"
type input "1"
type input "99"
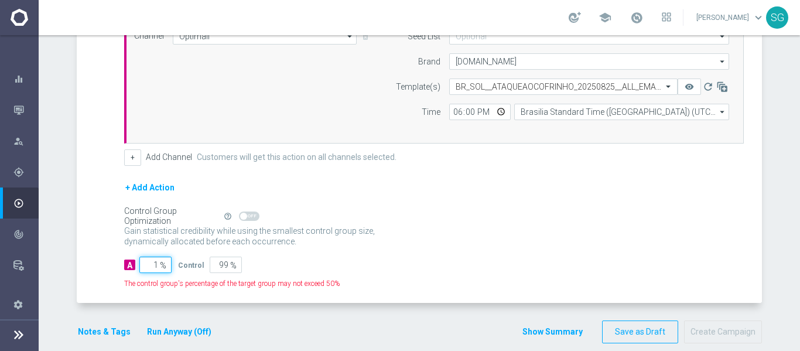
type input "10"
type input "90"
type input "100"
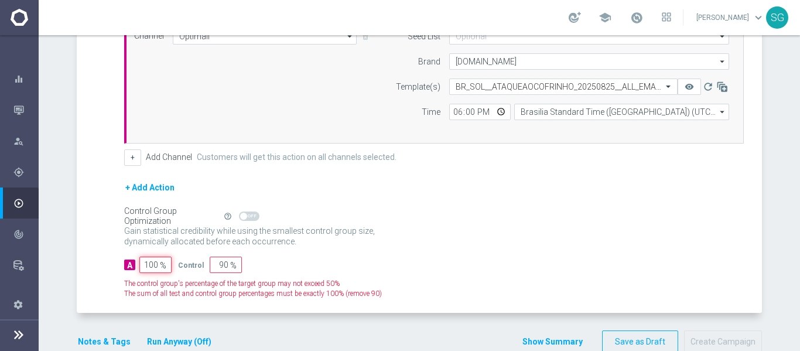
type input "0"
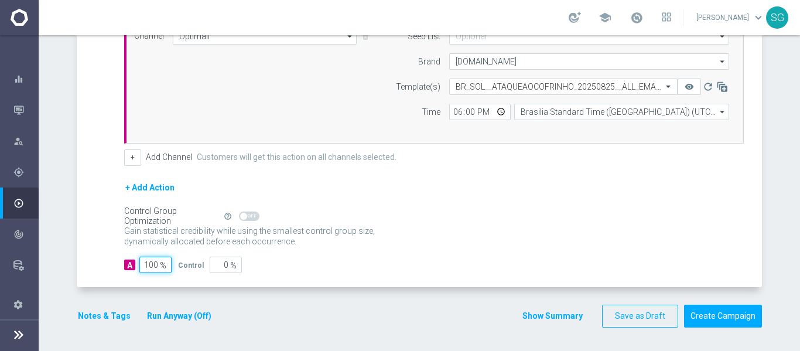
type input "100"
click at [111, 204] on div "A Action Select action BR_SOL__ATAQUEAOCOFRINHO_20250825__ALL_EMA_TAC_MIX delet…" at bounding box center [421, 138] width 682 height 298
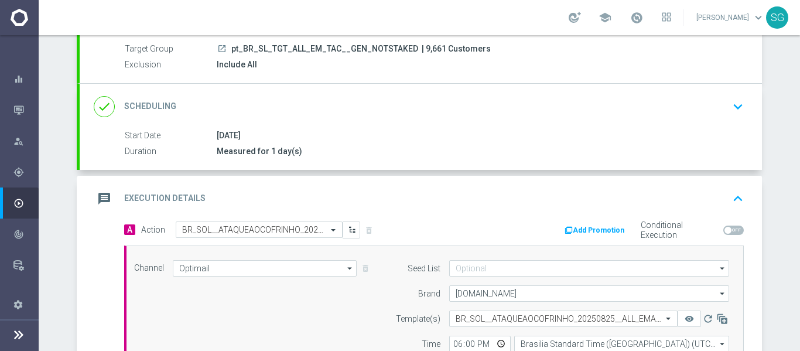
scroll to position [105, 0]
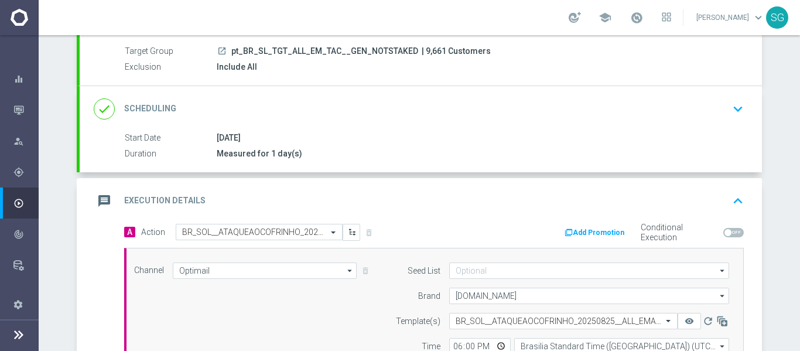
click at [211, 202] on div "message Execution Details keyboard_arrow_up" at bounding box center [421, 201] width 654 height 22
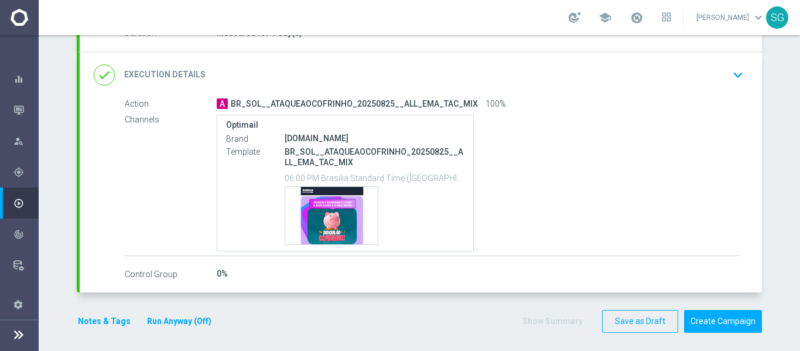
scroll to position [231, 0]
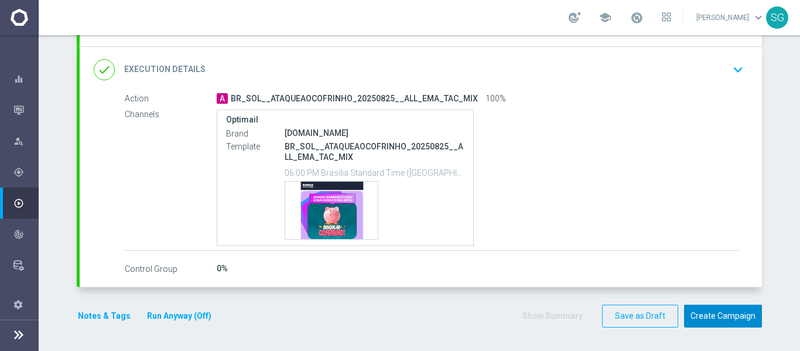
click at [734, 316] on button "Create Campaign" at bounding box center [723, 316] width 78 height 23
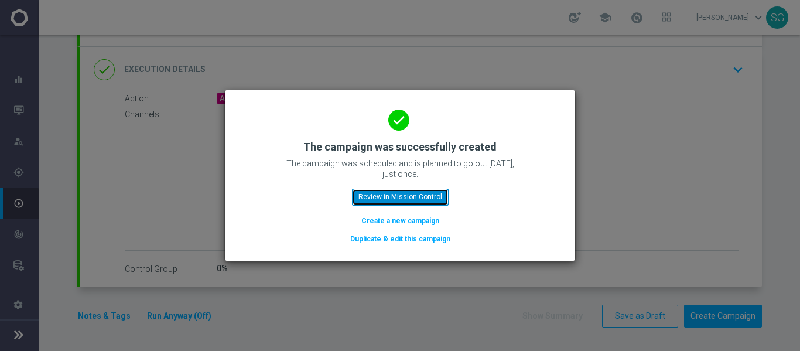
click at [385, 194] on button "Review in Mission Control" at bounding box center [400, 197] width 97 height 16
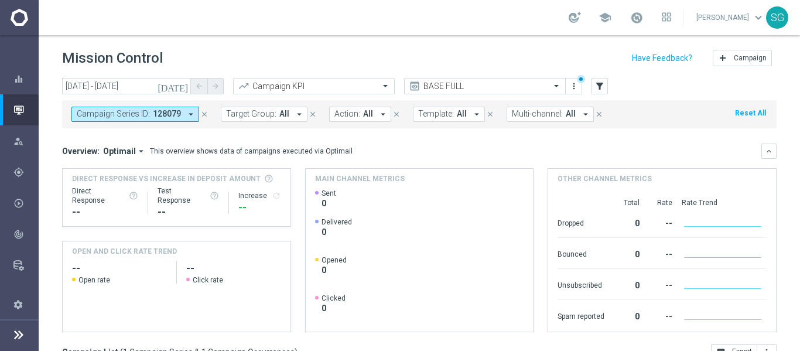
click at [167, 114] on span "128079" at bounding box center [167, 114] width 28 height 10
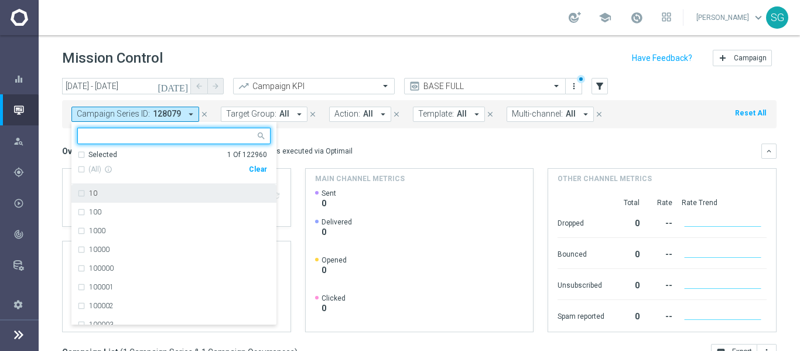
click at [0, 0] on div "Clear" at bounding box center [0, 0] width 0 height 0
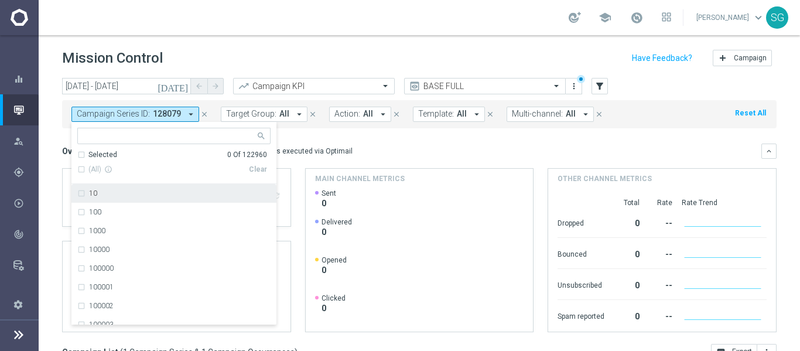
click at [381, 153] on div "Overview: Optimail arrow_drop_down This overview shows data of campaigns execut…" at bounding box center [411, 151] width 699 height 11
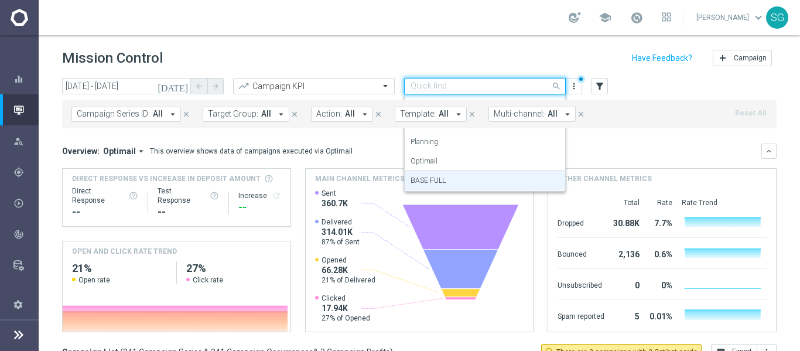
click at [459, 88] on input "text" at bounding box center [472, 86] width 125 height 10
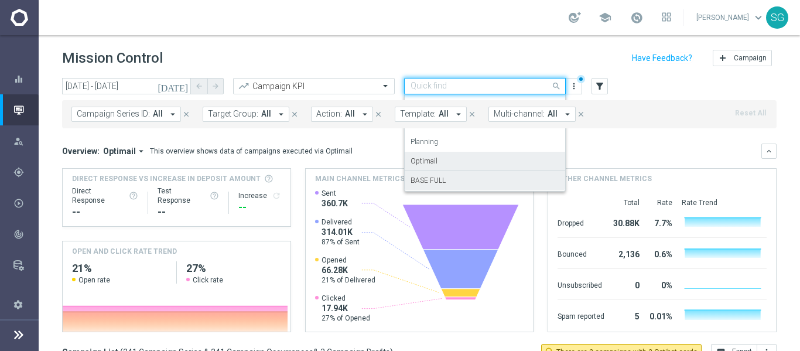
click at [438, 163] on div "Optimail" at bounding box center [484, 161] width 149 height 19
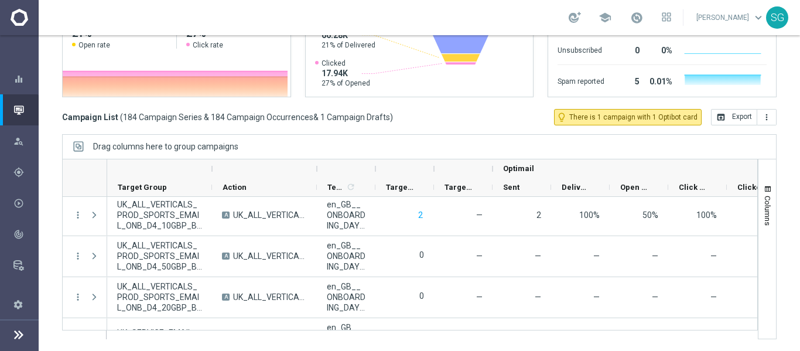
scroll to position [7158, 0]
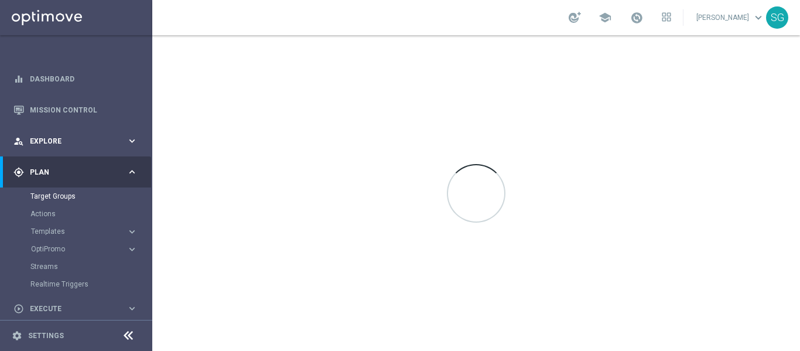
click at [38, 134] on div "person_search Explore keyboard_arrow_right" at bounding box center [75, 140] width 151 height 31
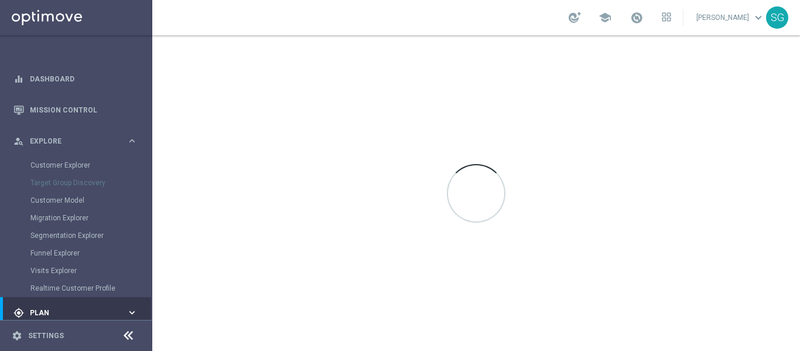
scroll to position [117, 0]
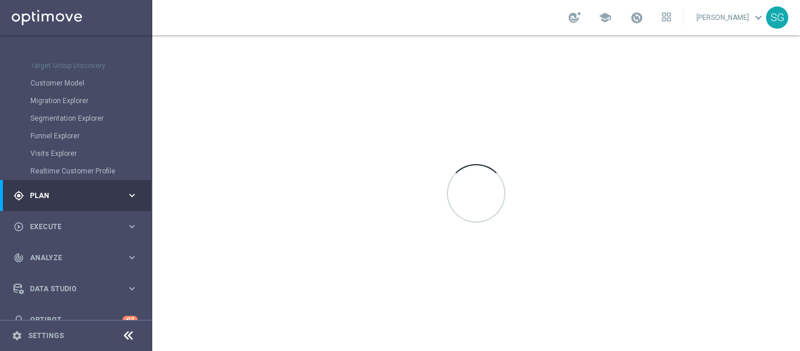
click at [81, 204] on div "gps_fixed Plan keyboard_arrow_right" at bounding box center [75, 195] width 151 height 31
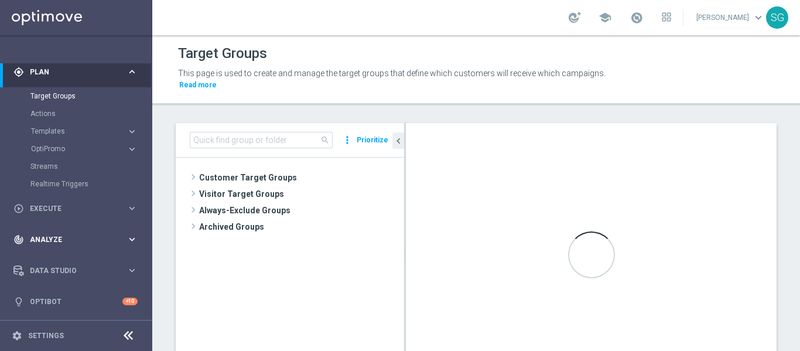
scroll to position [94, 0]
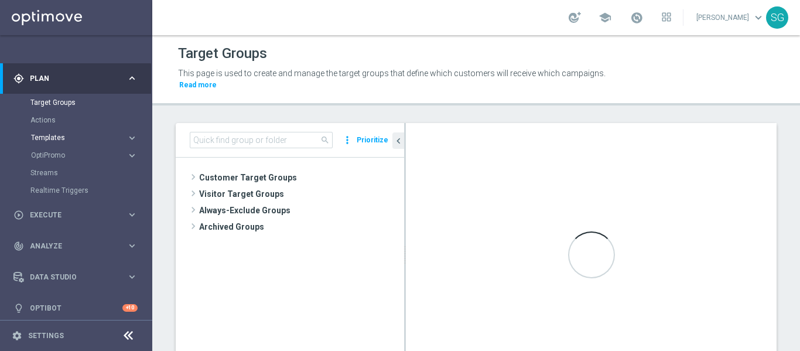
click at [46, 135] on span "Templates" at bounding box center [73, 137] width 84 height 7
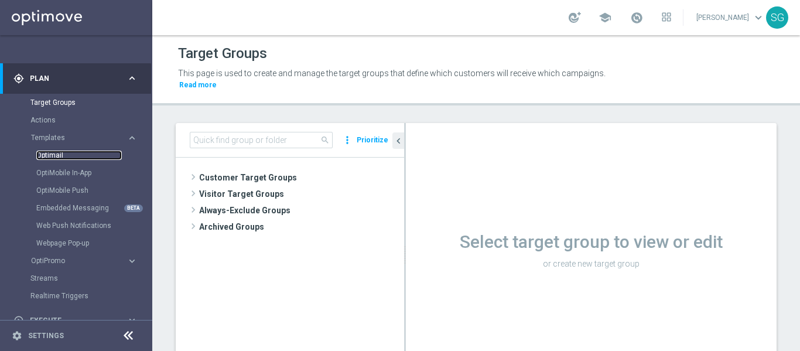
click at [37, 156] on link "Optimail" at bounding box center [78, 154] width 85 height 9
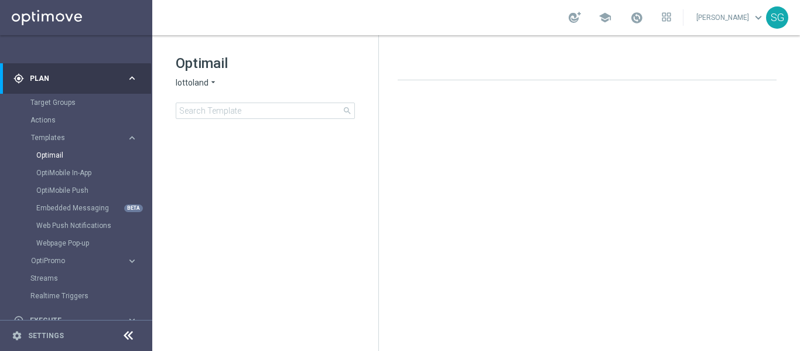
click at [125, 334] on icon at bounding box center [128, 336] width 14 height 14
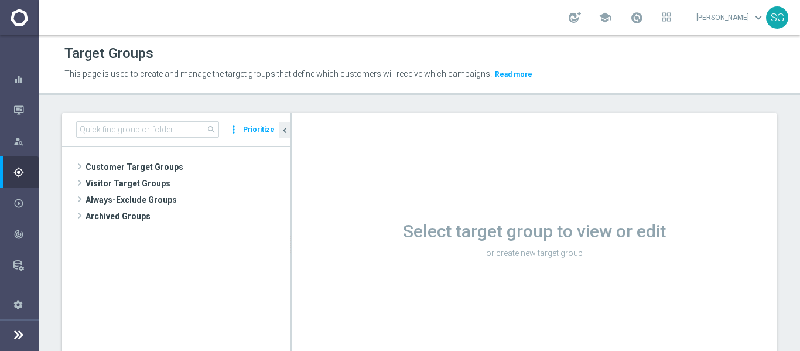
click at [14, 330] on icon at bounding box center [19, 334] width 14 height 14
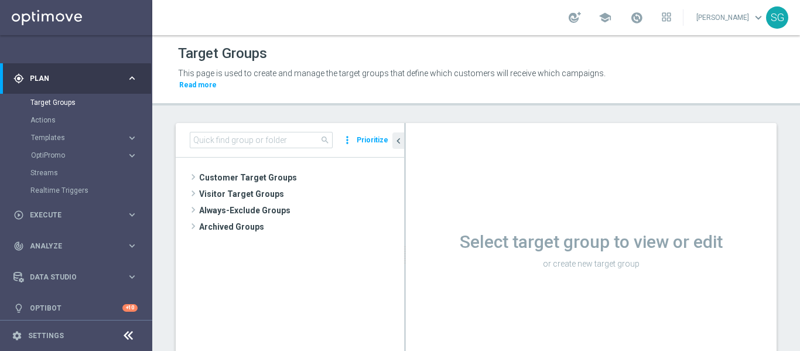
click at [49, 133] on button "Templates keyboard_arrow_right" at bounding box center [84, 137] width 108 height 9
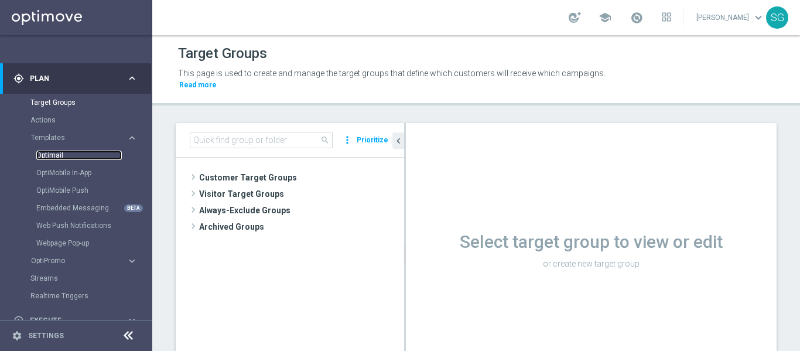
click at [49, 159] on link "Optimail" at bounding box center [78, 154] width 85 height 9
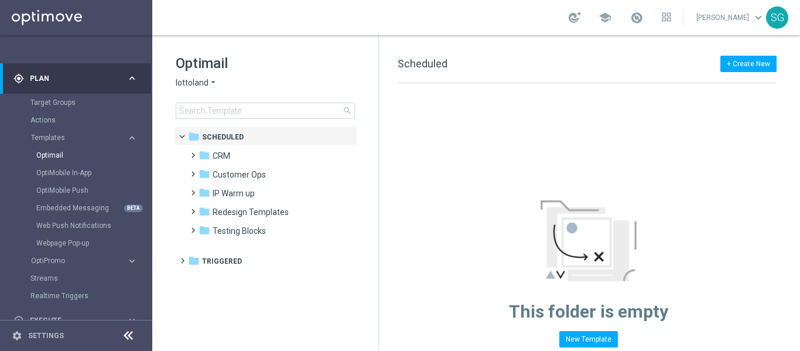
click at [129, 334] on icon at bounding box center [128, 336] width 14 height 14
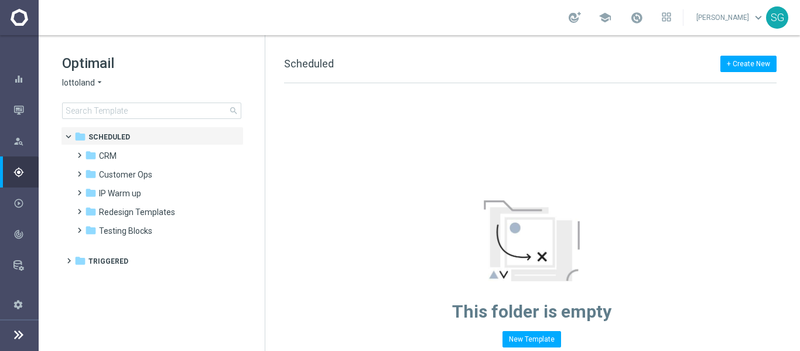
click at [73, 87] on span "lottoland" at bounding box center [78, 82] width 33 height 11
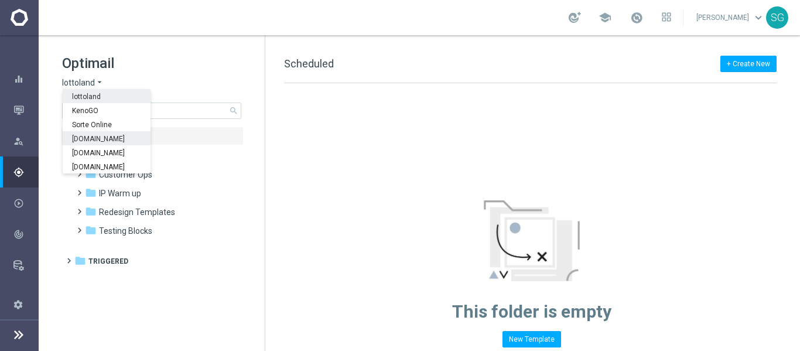
click at [0, 0] on span "[DOMAIN_NAME]" at bounding box center [0, 0] width 0 height 0
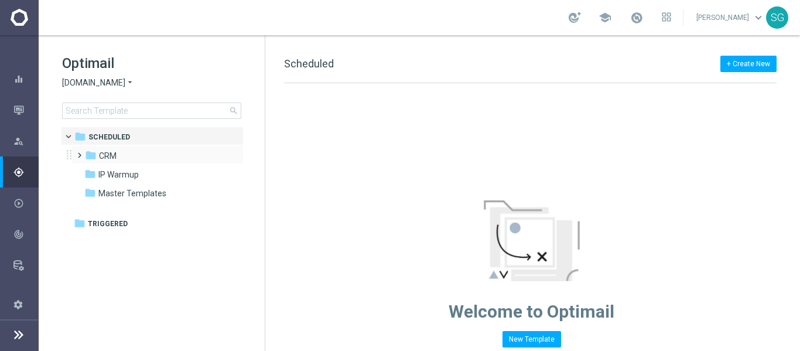
click at [78, 152] on span at bounding box center [76, 150] width 5 height 5
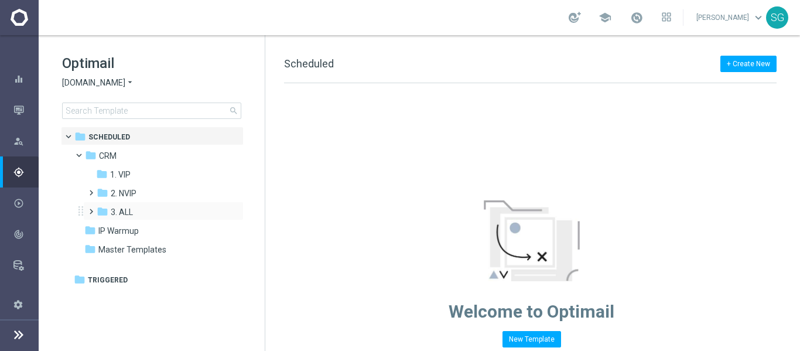
click at [91, 208] on span at bounding box center [88, 206] width 5 height 5
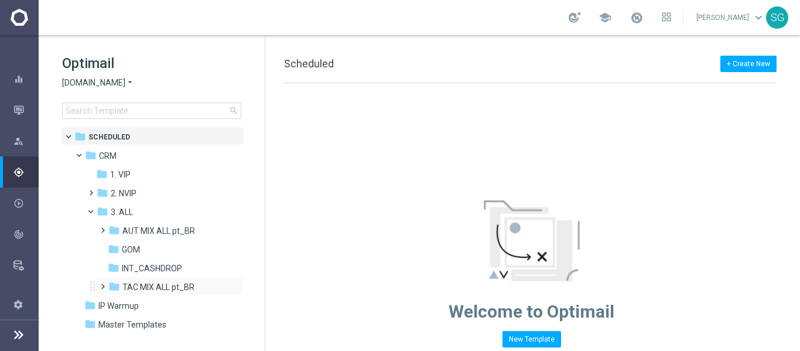
click at [102, 283] on span at bounding box center [100, 281] width 5 height 5
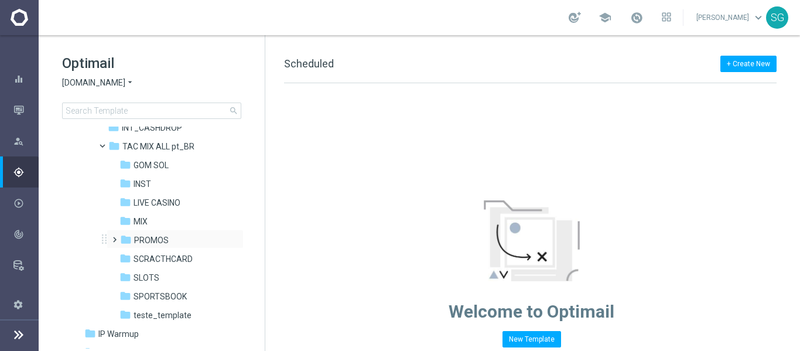
scroll to position [176, 0]
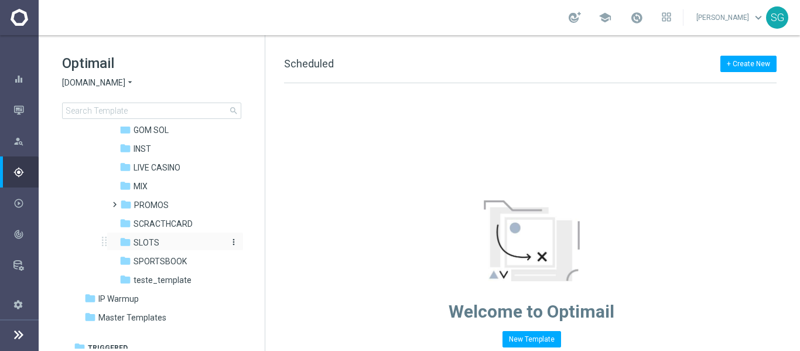
click at [144, 242] on span "SLOTS" at bounding box center [147, 242] width 26 height 11
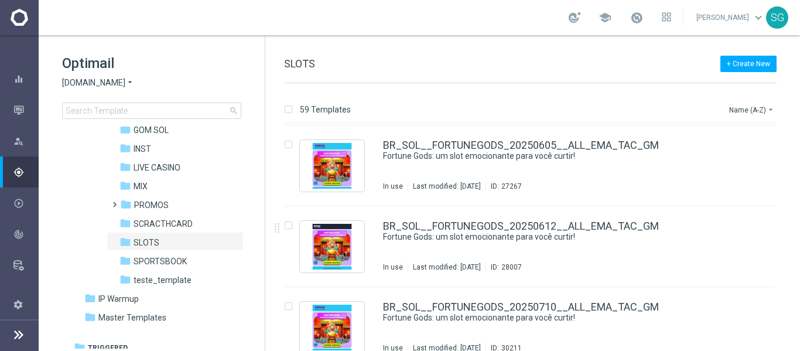
scroll to position [995, 0]
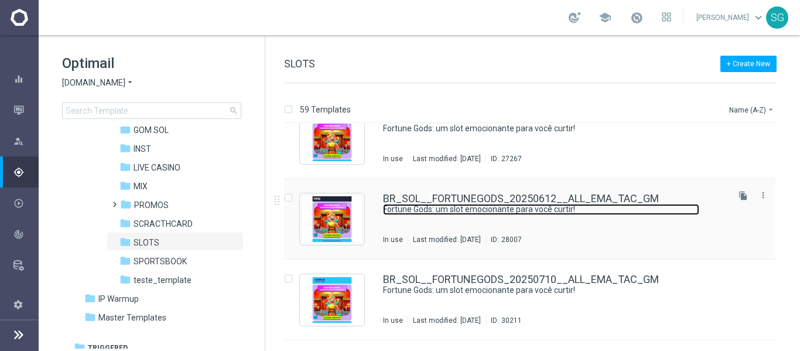
click at [420, 207] on link "Fortune Gods: um slot emocionante para você curtir!" at bounding box center [541, 209] width 316 height 11
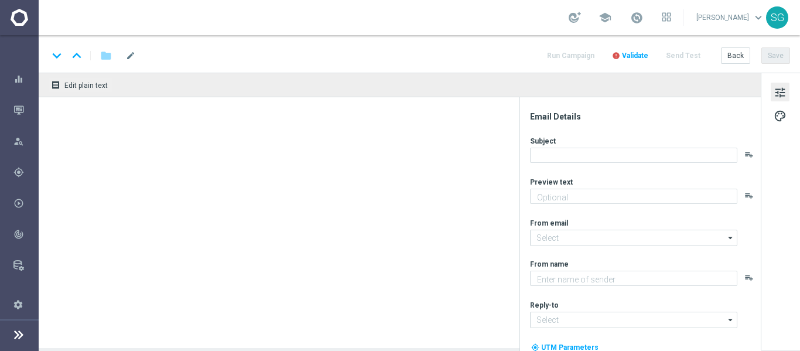
type textarea "Explore símbolos mágicos para buscar seus ganhos, [%FIRST_NAME%]!"
type textarea "Sorte Online Betz"
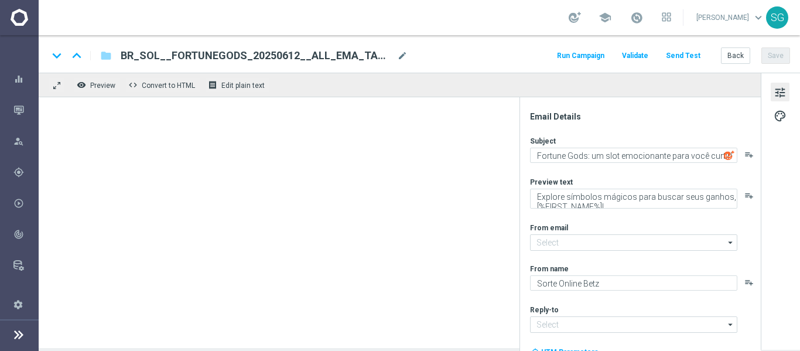
type input "[EMAIL_ADDRESS][DOMAIN_NAME]"
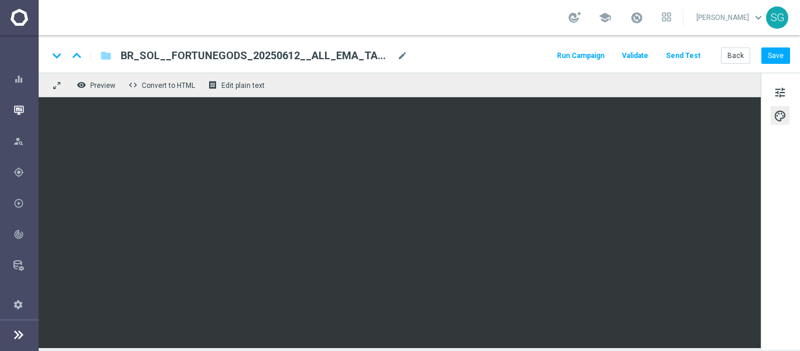
click at [7, 107] on div "Mission Control" at bounding box center [19, 109] width 39 height 31
click at [20, 100] on div "Mission Control" at bounding box center [25, 109] width 25 height 31
click at [15, 117] on div "Mission Control" at bounding box center [25, 109] width 25 height 31
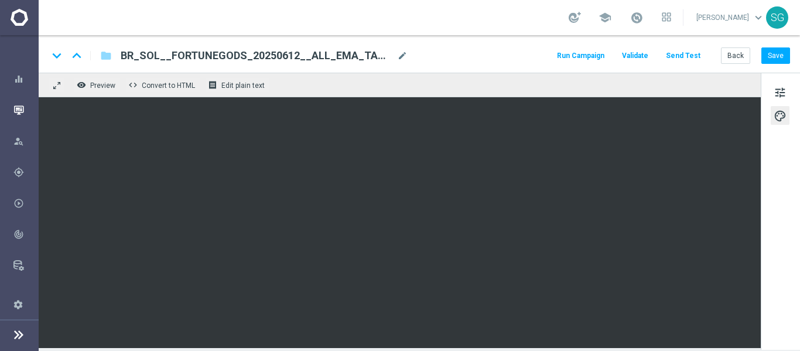
click at [15, 117] on div "Mission Control" at bounding box center [25, 109] width 25 height 31
click at [20, 112] on icon "button" at bounding box center [18, 110] width 11 height 11
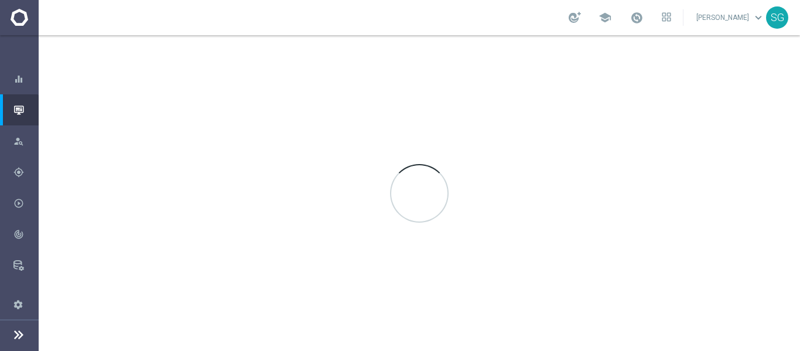
click at [20, 112] on icon "button" at bounding box center [18, 110] width 11 height 11
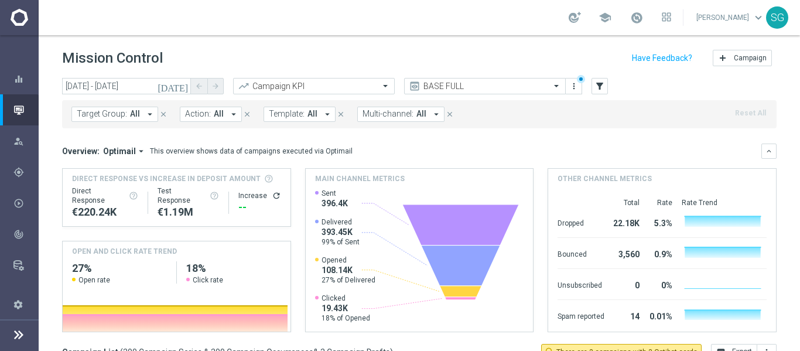
click at [182, 83] on icon "[DATE]" at bounding box center [174, 86] width 32 height 11
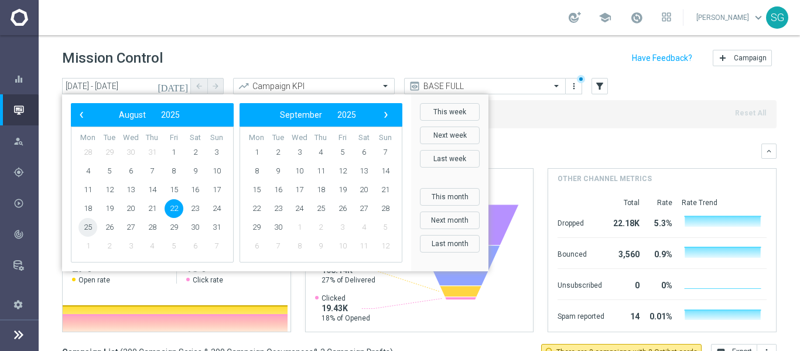
click at [92, 228] on span "25" at bounding box center [87, 227] width 19 height 19
type input "[DATE] - [DATE]"
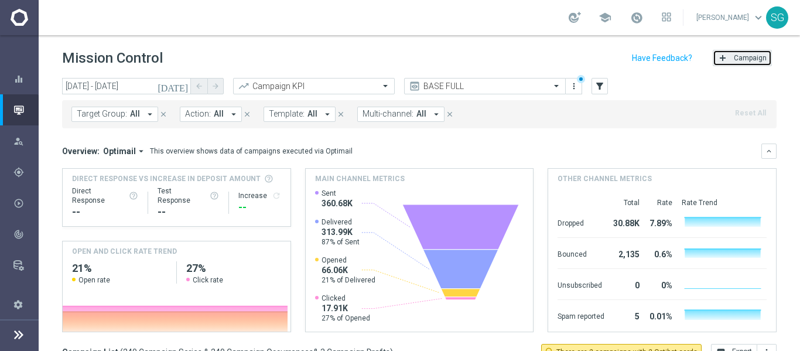
click at [734, 54] on span "Campaign" at bounding box center [750, 58] width 33 height 8
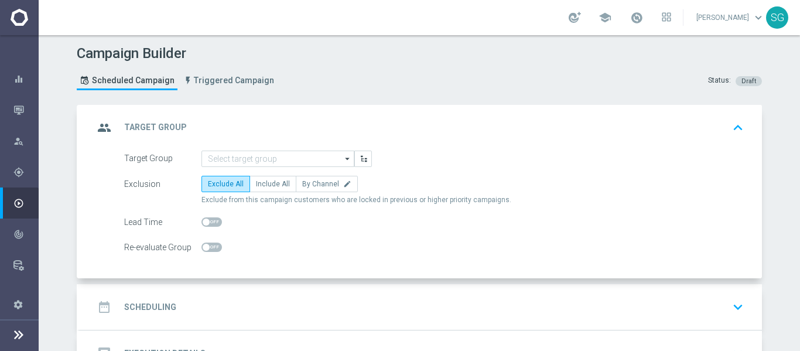
click at [269, 169] on form "Target Group arrow_drop_down Drag here to set row groups Drag here to set colum…" at bounding box center [434, 202] width 620 height 105
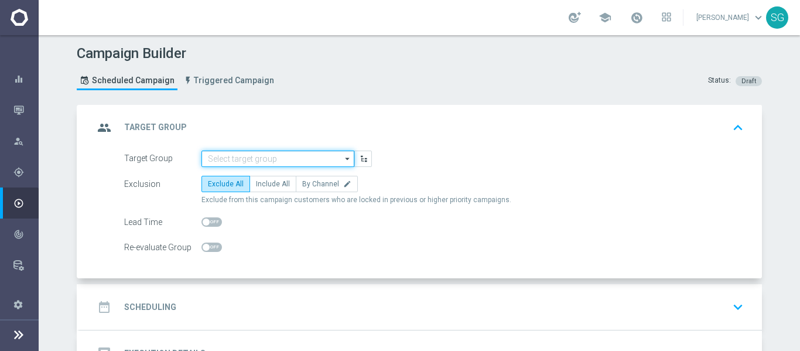
click at [269, 166] on input at bounding box center [277, 158] width 153 height 16
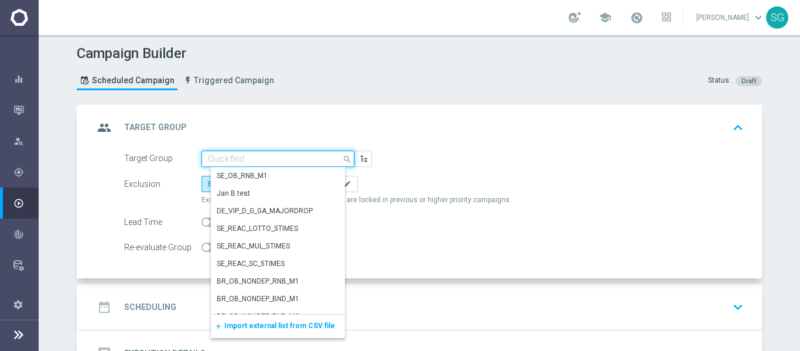
paste input "pt_BR_SL_TGT_ALL_EM_TAC__GEN_STAKED"
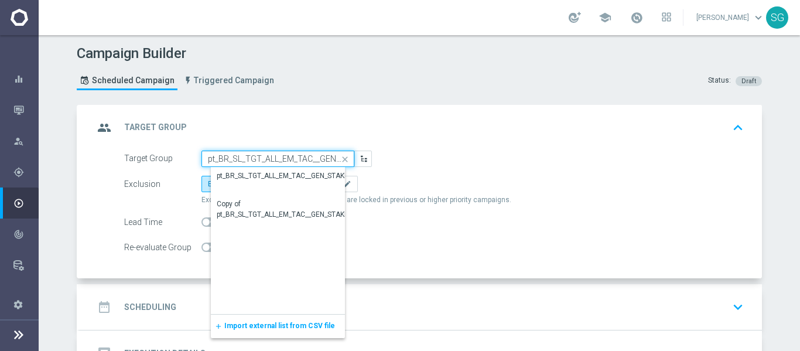
scroll to position [0, 26]
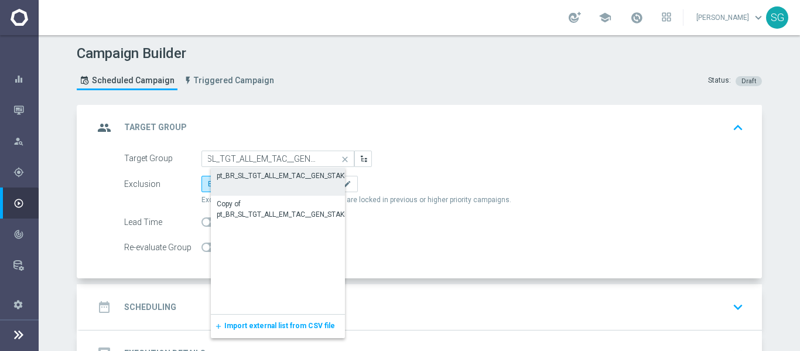
click at [263, 182] on div "pt_BR_SL_TGT_ALL_EM_TAC__GEN_STAKED" at bounding box center [287, 175] width 153 height 16
type input "pt_BR_SL_TGT_ALL_EM_TAC__GEN_STAKED"
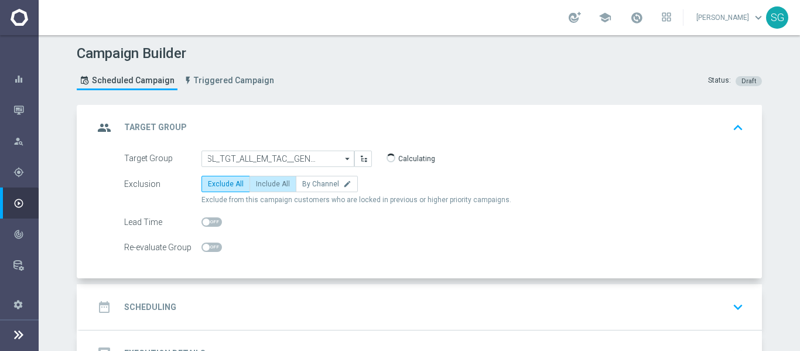
scroll to position [0, 0]
click at [262, 191] on label "Include All" at bounding box center [272, 184] width 47 height 16
click at [262, 190] on input "Include All" at bounding box center [260, 186] width 8 height 8
radio input "true"
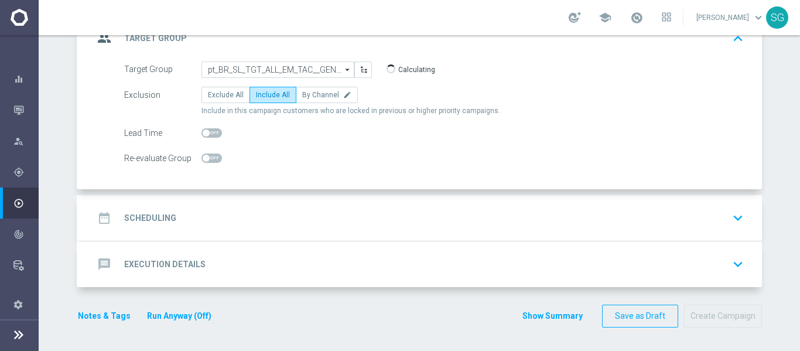
click at [272, 210] on div "date_range Scheduling keyboard_arrow_down" at bounding box center [421, 218] width 654 height 22
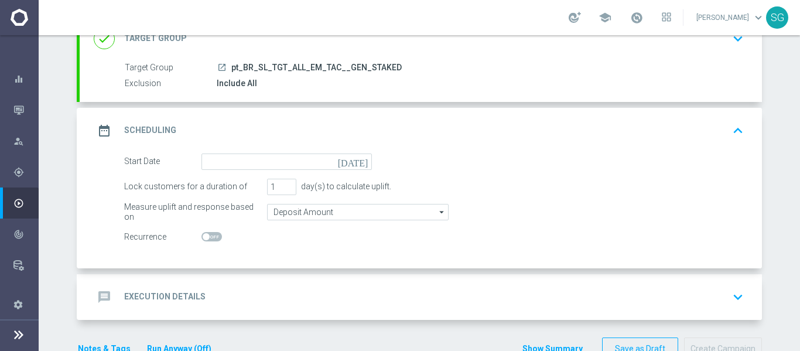
scroll to position [88, 0]
click at [358, 167] on input at bounding box center [286, 162] width 170 height 16
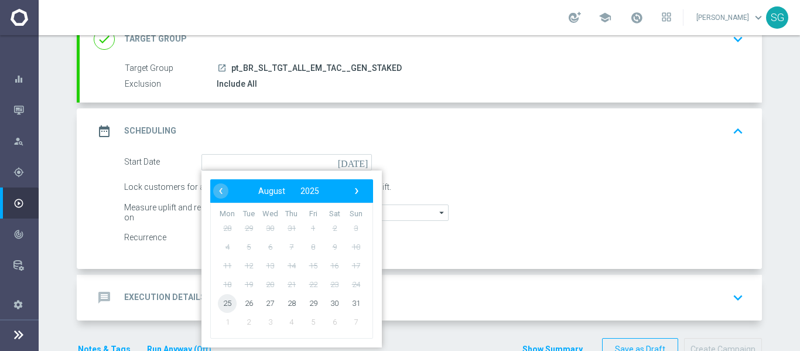
click at [222, 306] on span "25" at bounding box center [227, 302] width 19 height 19
type input "[DATE]"
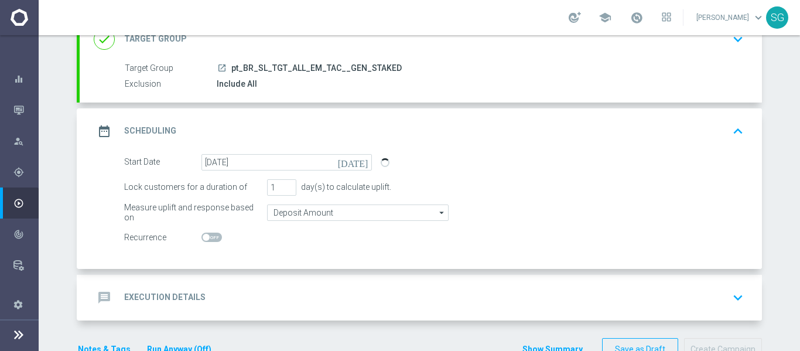
click at [268, 282] on div "message Execution Details keyboard_arrow_down" at bounding box center [421, 298] width 682 height 46
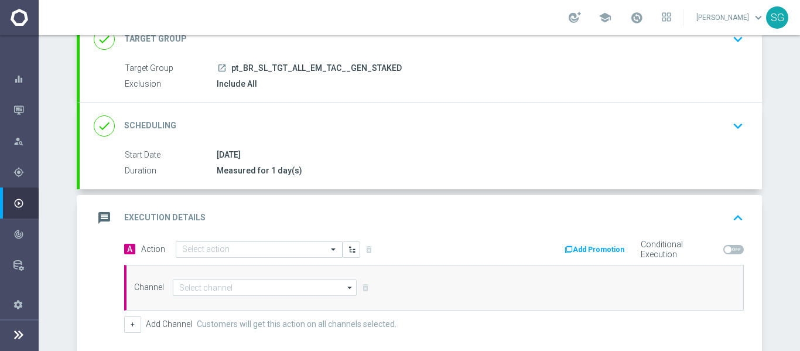
scroll to position [206, 0]
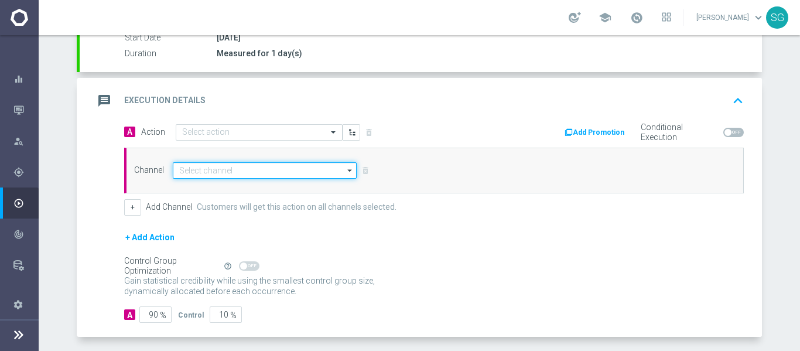
click at [294, 166] on input at bounding box center [265, 170] width 184 height 16
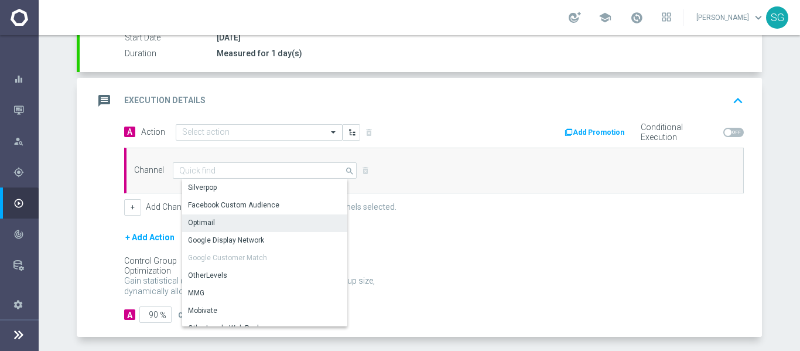
click at [229, 214] on div "Optimail" at bounding box center [269, 222] width 175 height 16
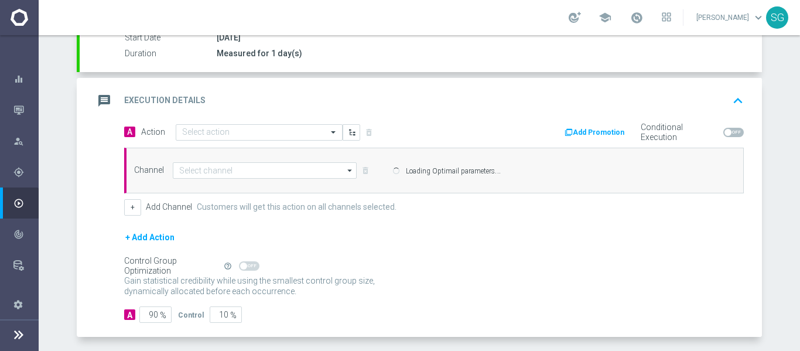
type input "Optimail"
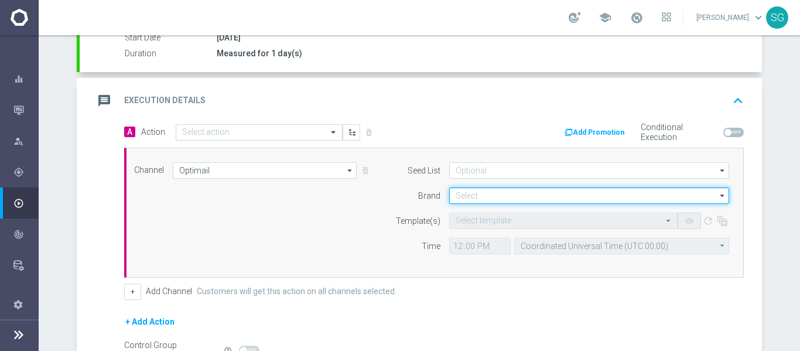
click at [494, 199] on input at bounding box center [589, 195] width 280 height 16
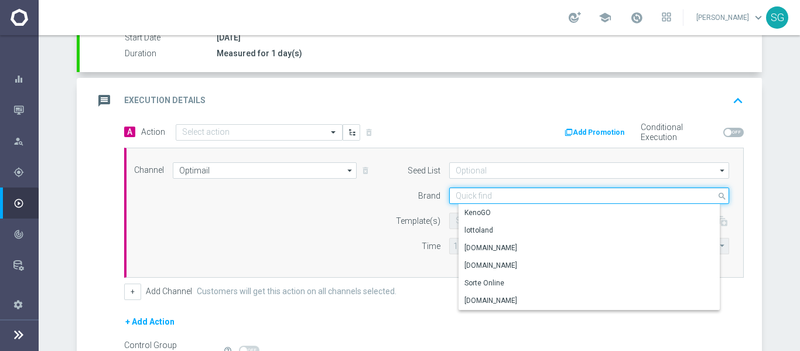
type input "2"
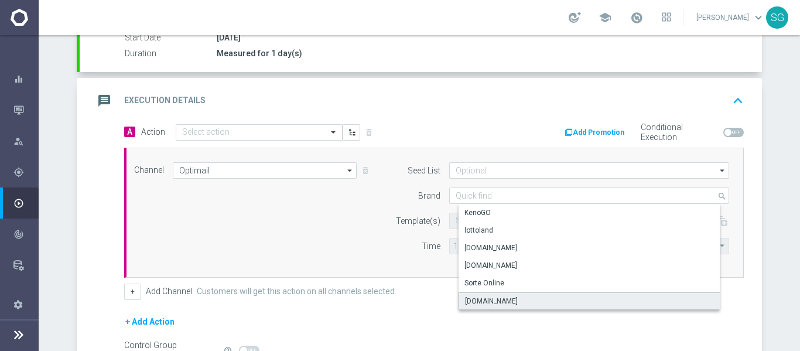
click at [510, 303] on div "[DOMAIN_NAME]" at bounding box center [491, 301] width 53 height 11
type input "[DOMAIN_NAME]"
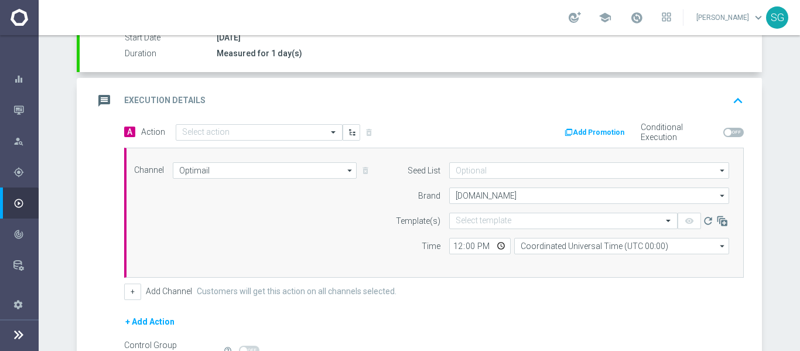
click at [481, 211] on form "Seed List arrow_drop_down Drag here to set row groups Drag here to set column l…" at bounding box center [559, 208] width 340 height 92
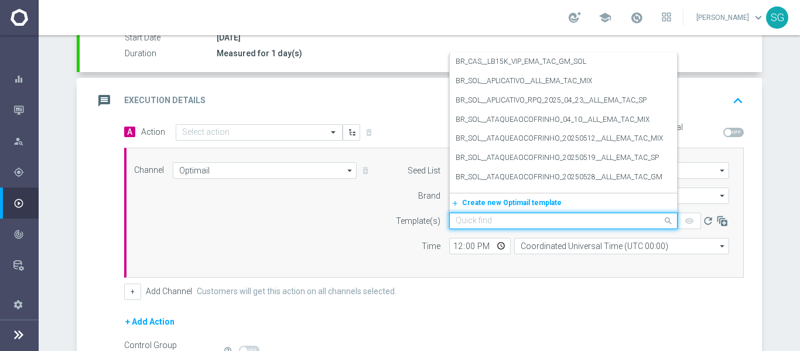
click at [480, 213] on div "Quick find" at bounding box center [563, 221] width 228 height 16
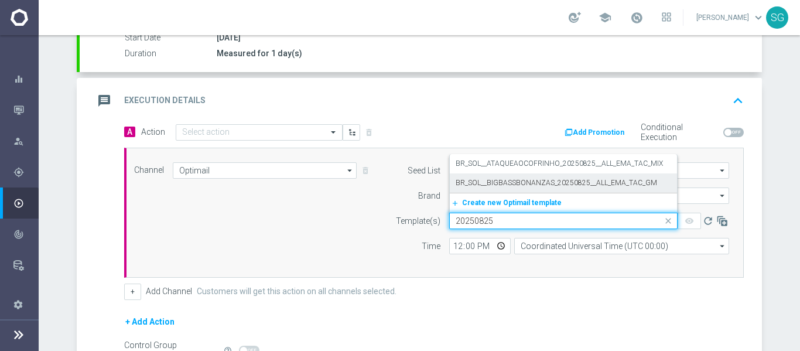
click at [495, 185] on label "BR_SOL__BIGBASSBONANZAS_20250825__ALL_EMA_TAC_GM" at bounding box center [556, 183] width 201 height 10
type input "20250825"
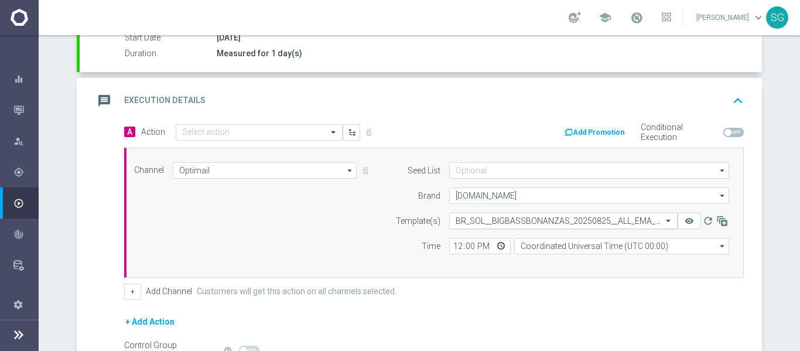
click at [587, 220] on input "text" at bounding box center [552, 221] width 192 height 10
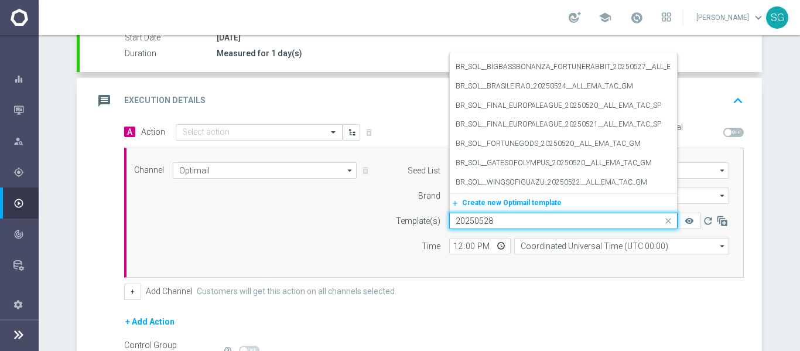
scroll to position [0, 0]
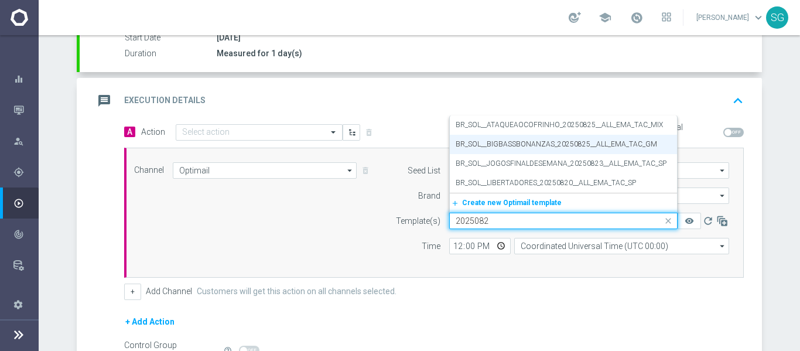
type input "20250825"
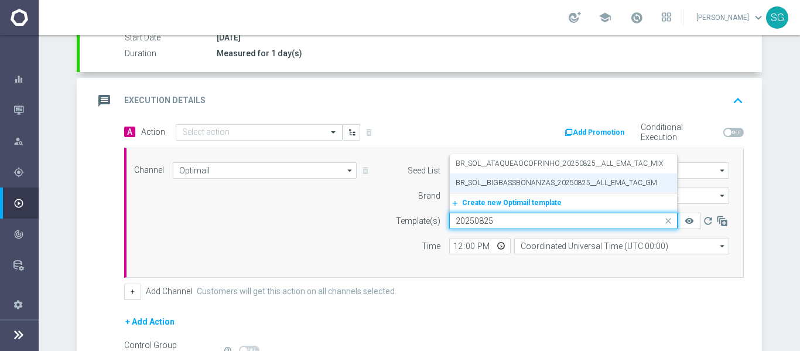
drag, startPoint x: 543, startPoint y: 181, endPoint x: 516, endPoint y: 216, distance: 44.3
click at [516, 216] on input "20250825" at bounding box center [552, 221] width 192 height 10
click at [476, 184] on label "BR_SOL__BIGBASSBONANZAS_20250825__ALL_EMA_TAC_GM" at bounding box center [556, 183] width 201 height 10
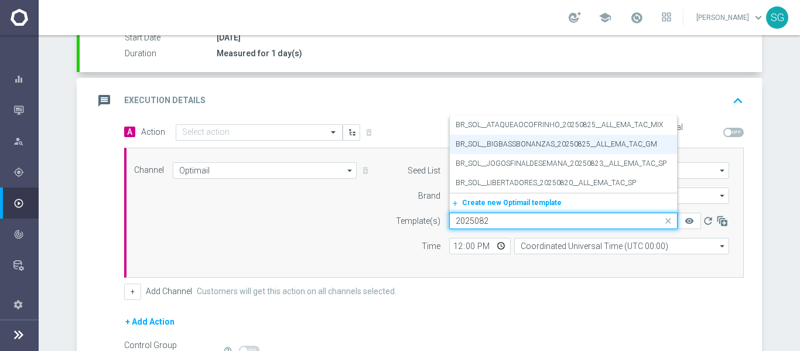
type input "20250825"
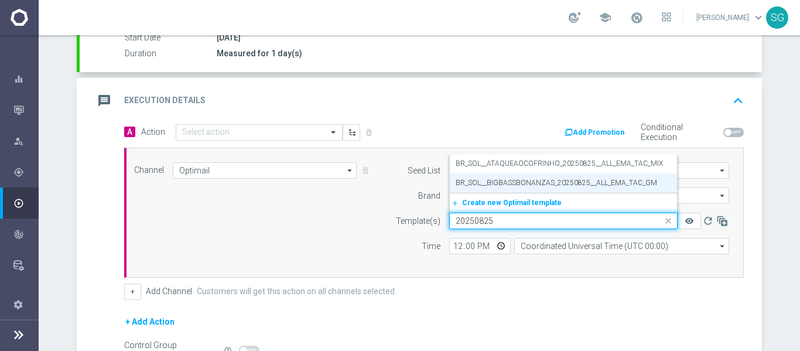
click at [495, 182] on label "BR_SOL__BIGBASSBONANZAS_20250825__ALL_EMA_TAC_GM" at bounding box center [556, 183] width 201 height 10
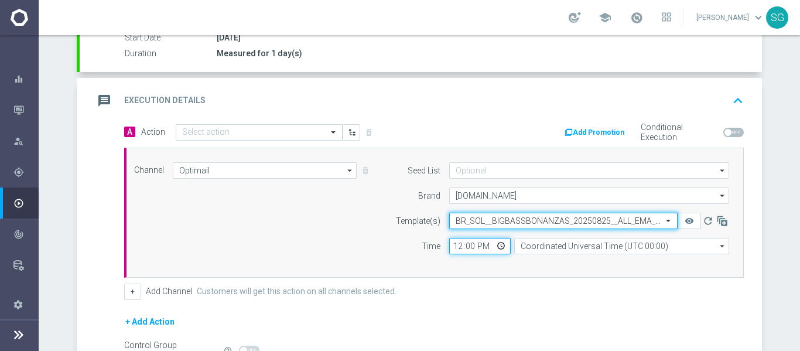
click at [454, 248] on input "12:00" at bounding box center [479, 246] width 61 height 16
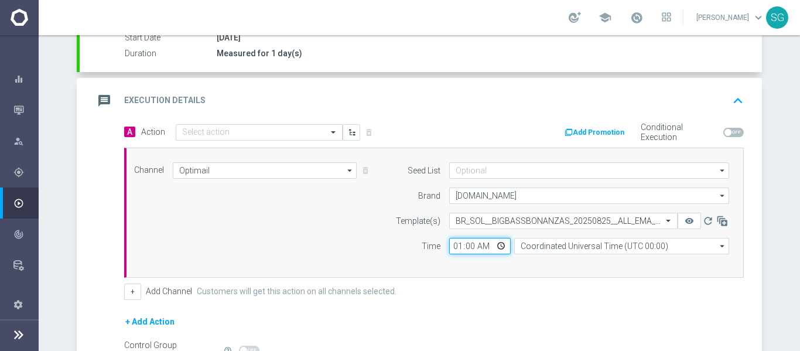
type input "18:00"
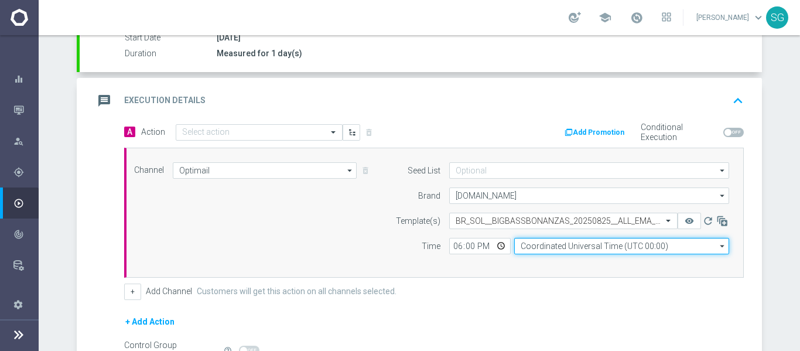
click at [526, 238] on input "Coordinated Universal Time (UTC 00:00)" at bounding box center [621, 246] width 215 height 16
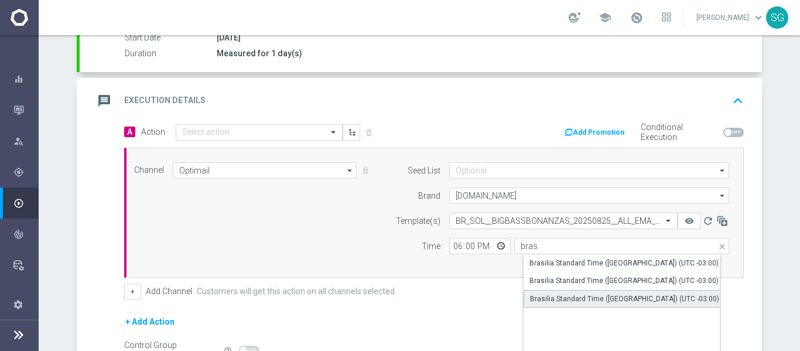
click at [562, 296] on div "Brasilia Standard Time ([GEOGRAPHIC_DATA]) (UTC -03:00)" at bounding box center [624, 298] width 189 height 11
type input "Brasilia Standard Time ([GEOGRAPHIC_DATA]) (UTC -03:00)"
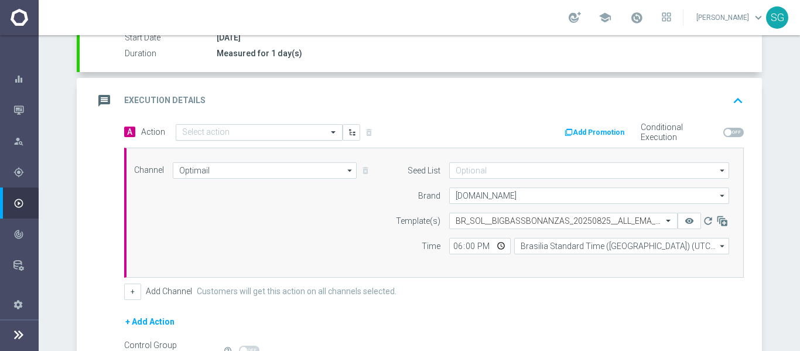
click at [249, 132] on input "text" at bounding box center [247, 133] width 131 height 10
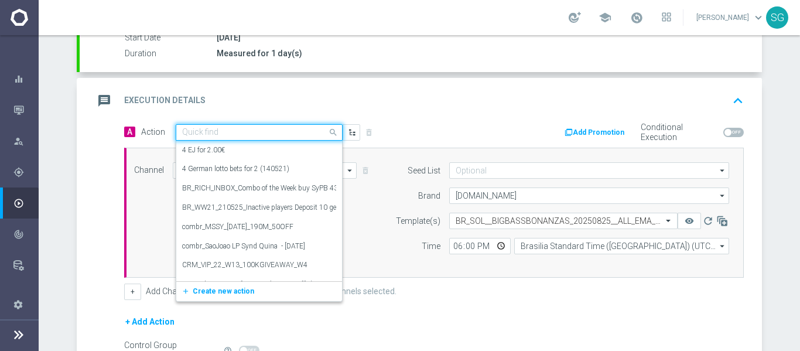
paste input "BR_SOL__BIGBASSBONANZA_20250825__ALL_EMA_TAC_GM"
type input "BR_SOL__BIGBASSBONANZA_20250825__ALL_EMA_TAC_GM"
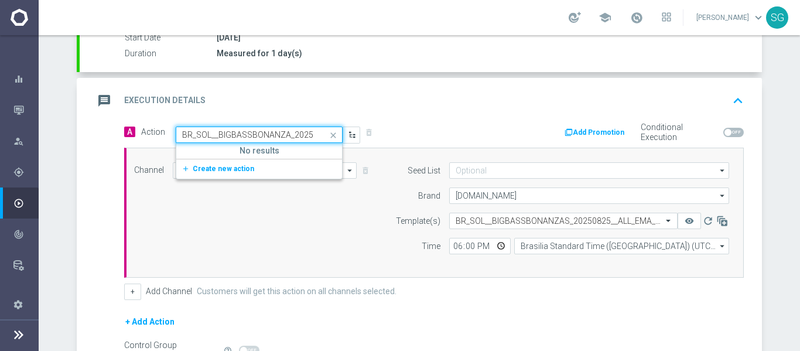
scroll to position [0, 91]
click at [210, 166] on span "Create new action" at bounding box center [223, 169] width 61 height 8
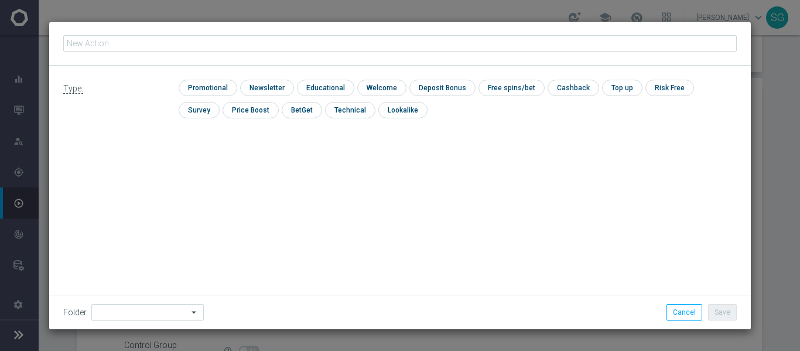
type input "BR_SOL__BIGBASSBONANZA_20250825__ALL_EMA_TAC_GM"
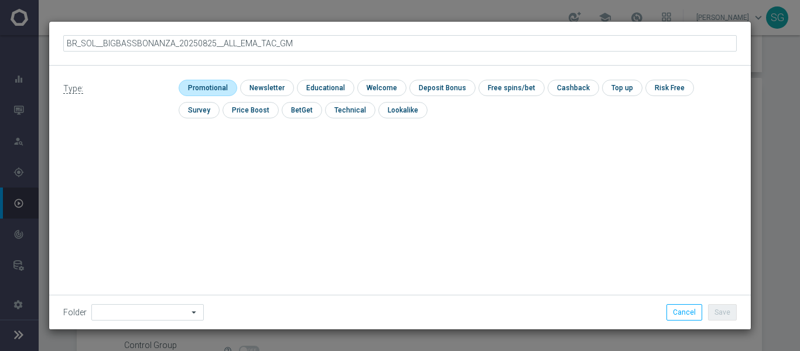
click at [214, 85] on input "checkbox" at bounding box center [207, 88] width 56 height 16
checkbox input "true"
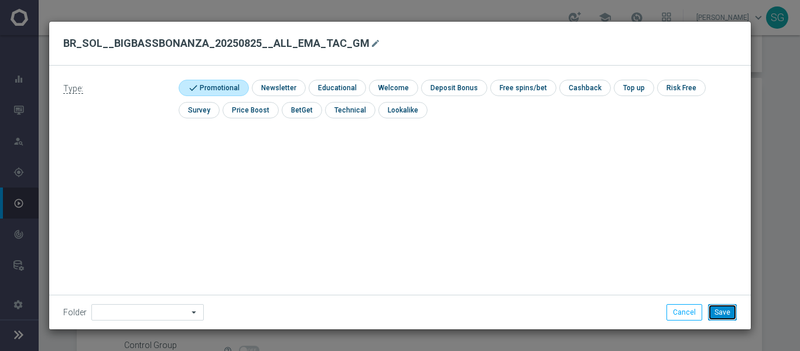
click at [726, 312] on button "Save" at bounding box center [722, 312] width 29 height 16
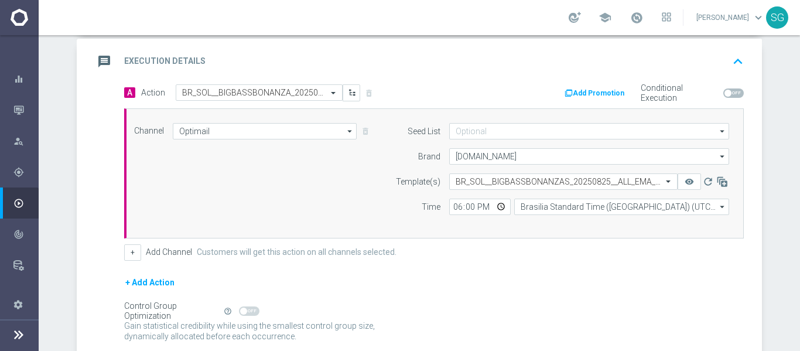
scroll to position [264, 0]
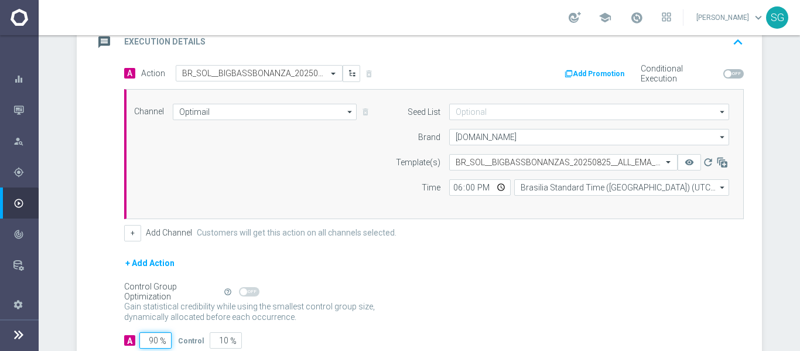
click at [141, 343] on input "90" at bounding box center [155, 340] width 32 height 16
type input "1"
type input "99"
type input "10"
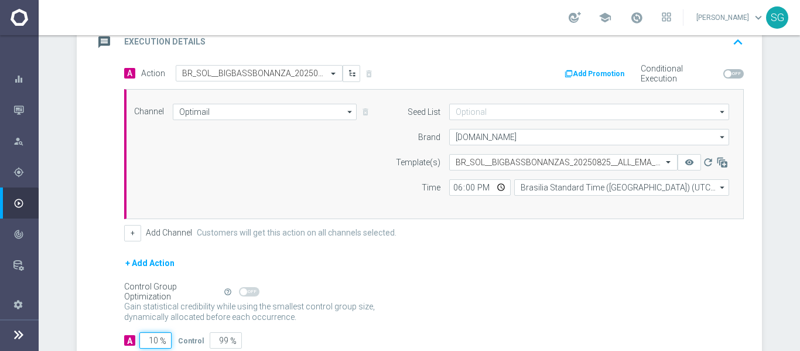
type input "90"
type input "100"
type input "0"
type input "100"
click at [101, 185] on div "A Action Select action BR_SOL__BIGBASSBONANZA_20250825__ALL_EMA_TAC_GM delete_f…" at bounding box center [421, 214] width 682 height 298
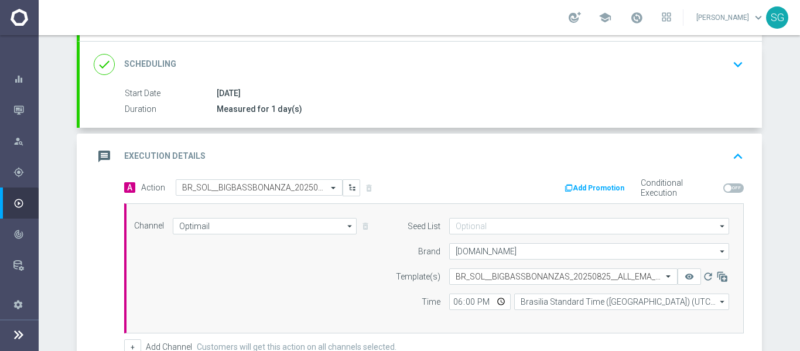
scroll to position [147, 0]
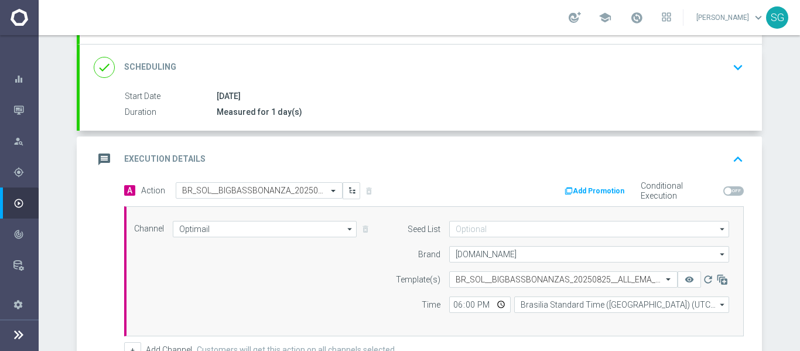
click at [163, 161] on h2 "Execution Details" at bounding box center [164, 158] width 81 height 11
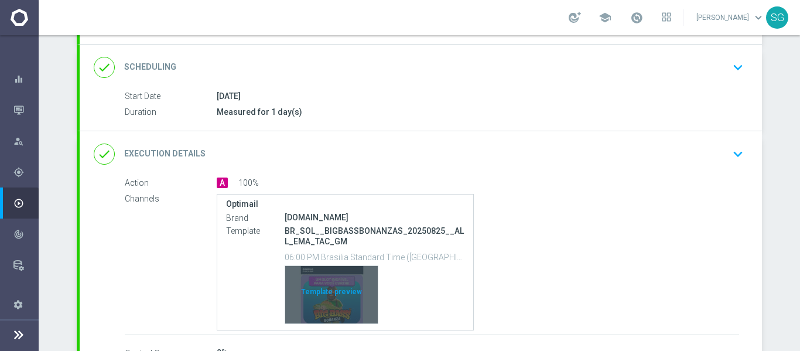
click at [315, 297] on div "Template preview" at bounding box center [331, 294] width 93 height 57
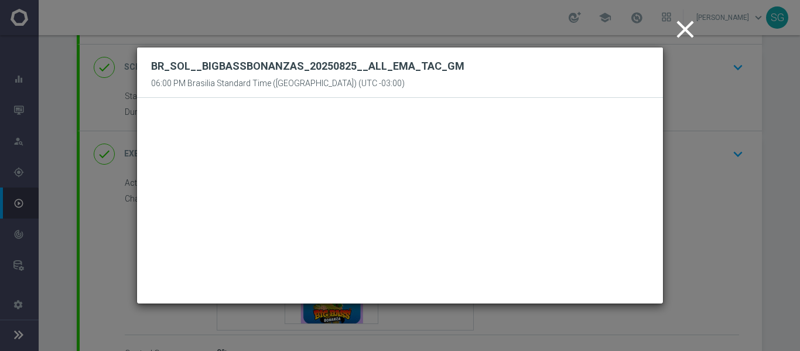
click at [696, 28] on icon "close" at bounding box center [684, 29] width 29 height 29
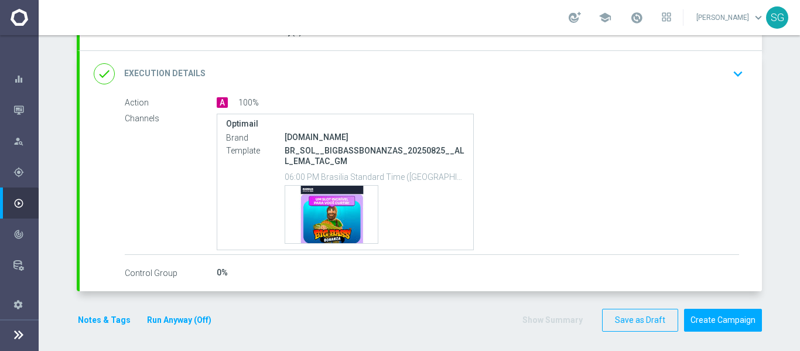
scroll to position [231, 0]
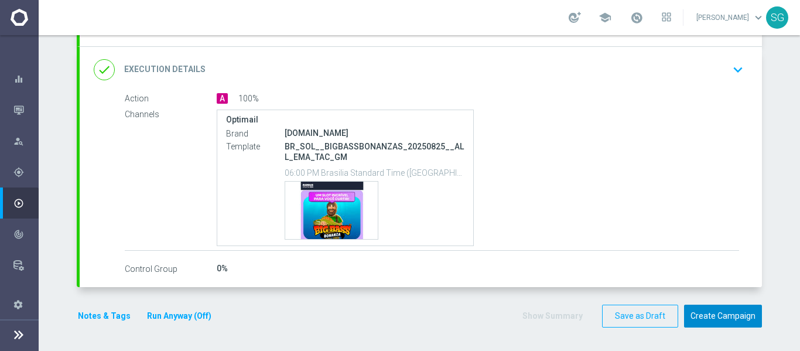
click at [734, 315] on button "Create Campaign" at bounding box center [723, 316] width 78 height 23
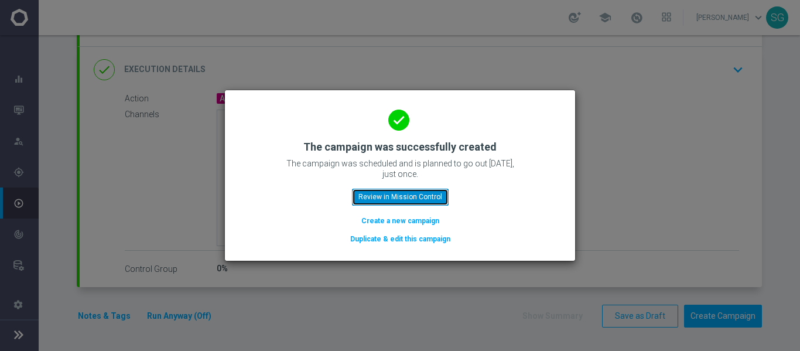
click at [388, 201] on button "Review in Mission Control" at bounding box center [400, 197] width 97 height 16
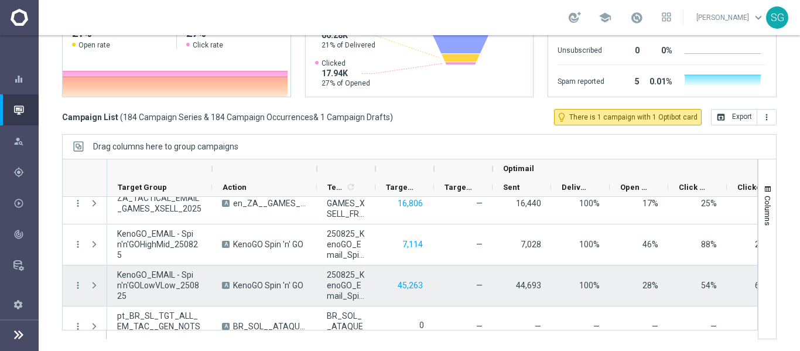
scroll to position [7450, 0]
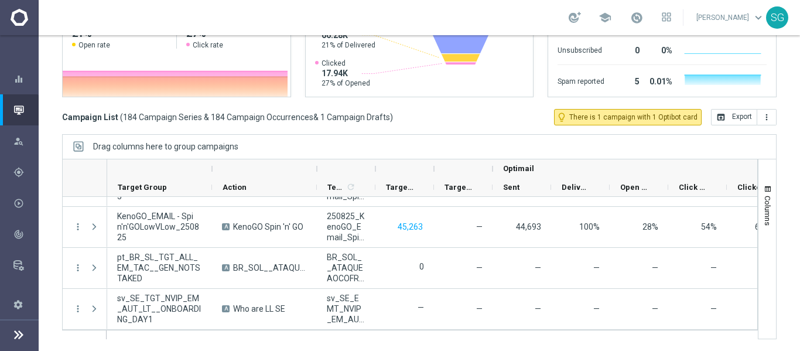
click at [18, 329] on icon at bounding box center [19, 334] width 14 height 14
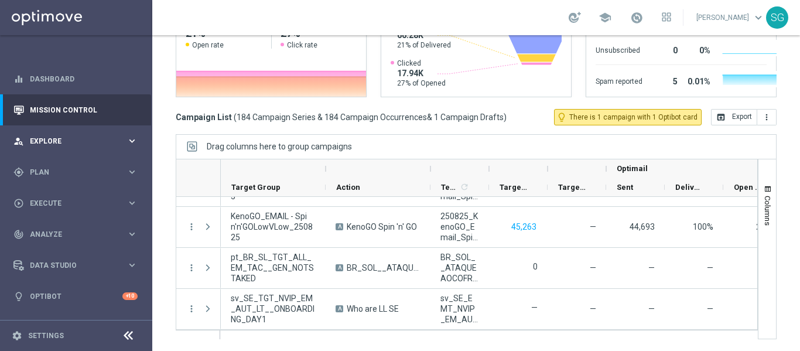
scroll to position [0, 0]
click at [52, 171] on span "Plan" at bounding box center [78, 172] width 97 height 7
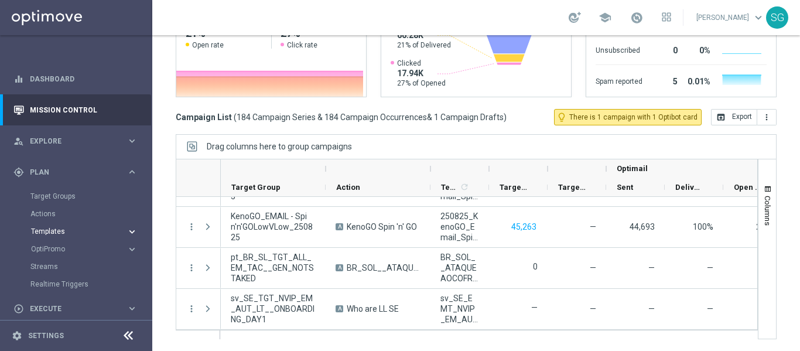
click at [37, 231] on span "Templates" at bounding box center [73, 231] width 84 height 7
click at [44, 246] on link "Optimail" at bounding box center [78, 248] width 85 height 9
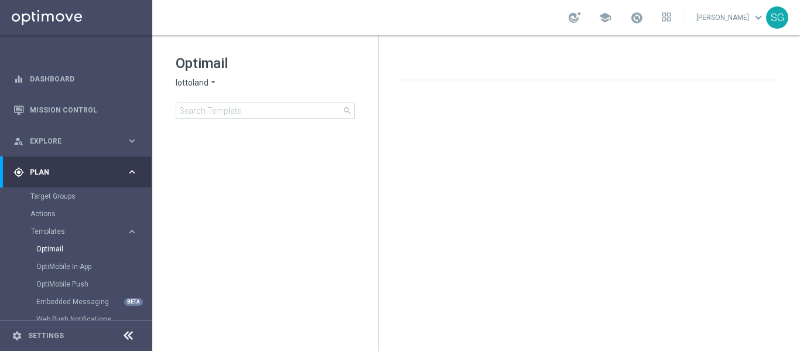
click at [182, 77] on span "lottoland" at bounding box center [192, 82] width 33 height 11
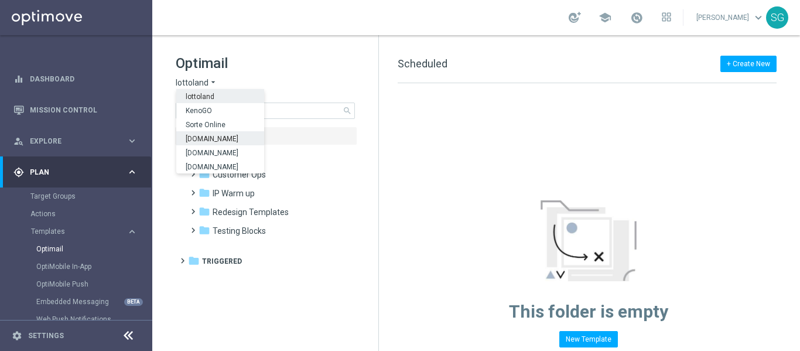
click at [0, 0] on span "[DOMAIN_NAME]" at bounding box center [0, 0] width 0 height 0
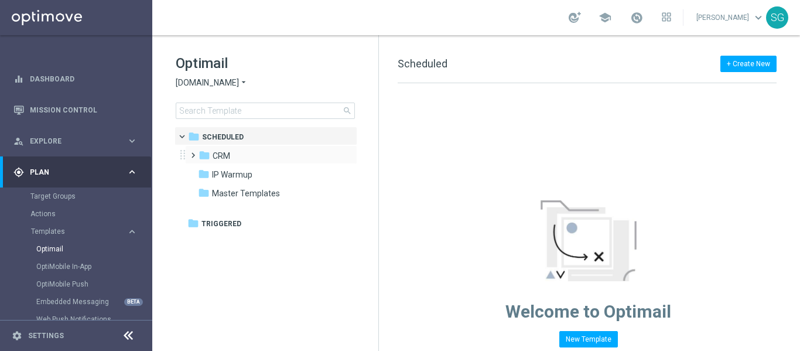
click at [192, 149] on span at bounding box center [190, 150] width 5 height 5
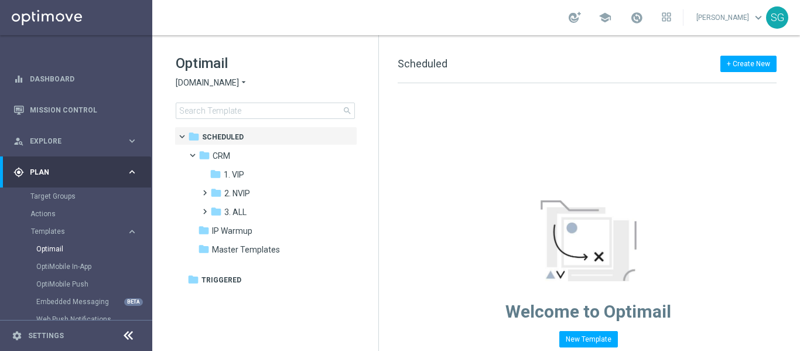
click at [130, 336] on icon at bounding box center [128, 336] width 14 height 14
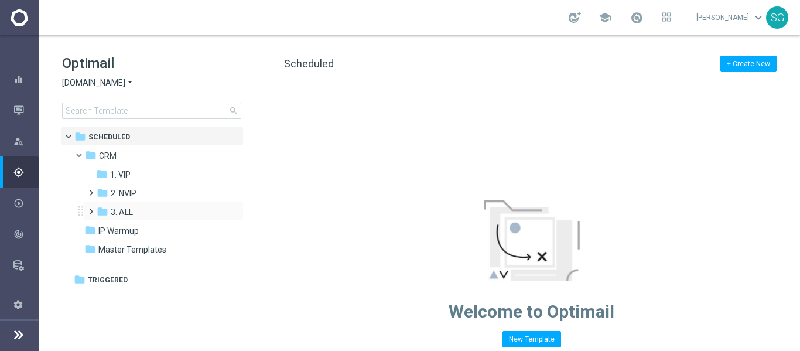
click at [90, 208] on span at bounding box center [88, 206] width 5 height 5
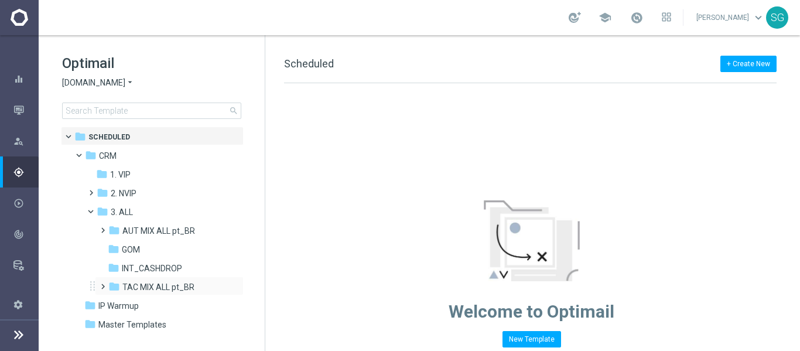
click at [103, 283] on span at bounding box center [100, 281] width 5 height 5
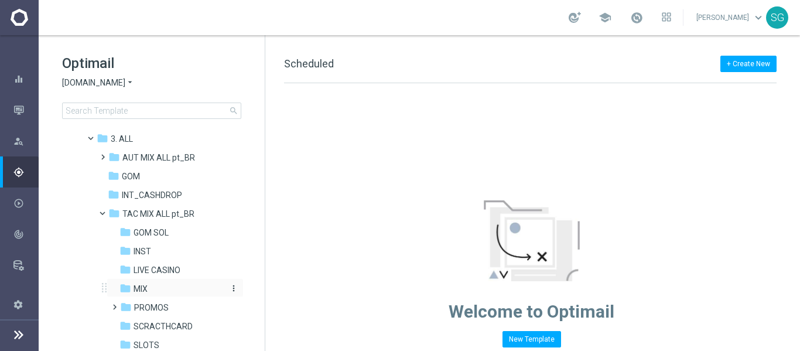
scroll to position [183, 0]
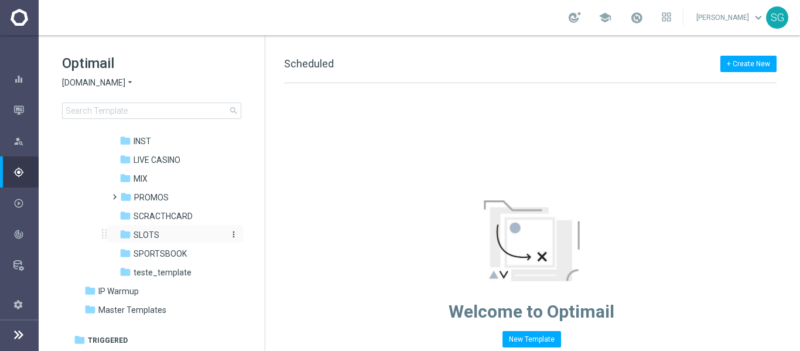
click at [145, 235] on span "SLOTS" at bounding box center [147, 235] width 26 height 11
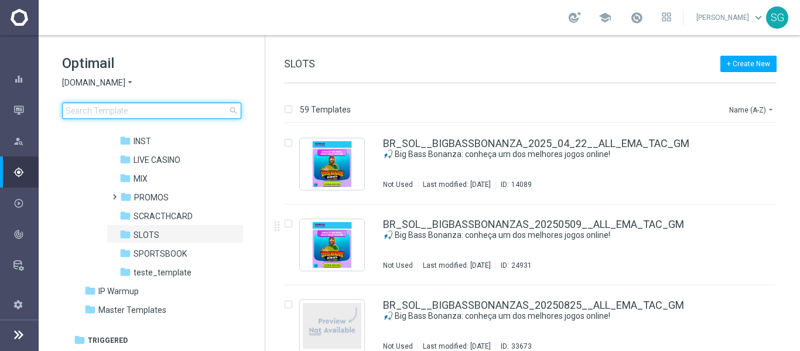
click at [152, 102] on input at bounding box center [151, 110] width 179 height 16
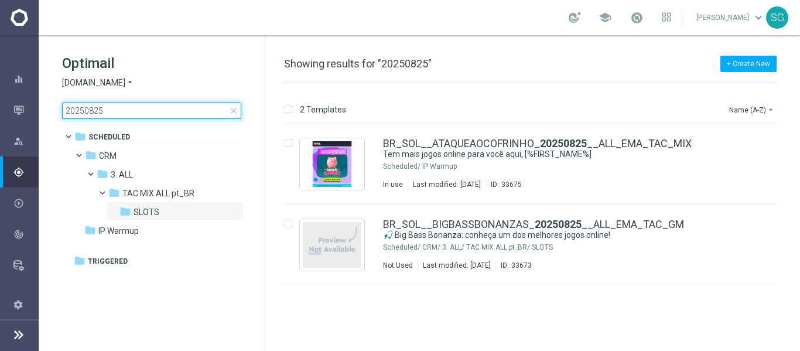
type input "20250825"
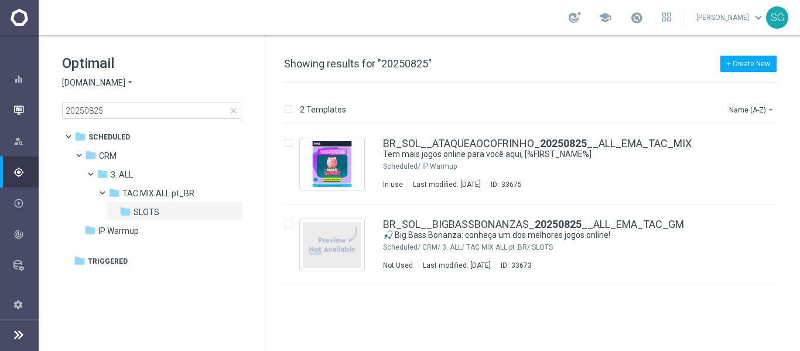
click at [16, 110] on icon "button" at bounding box center [18, 110] width 11 height 11
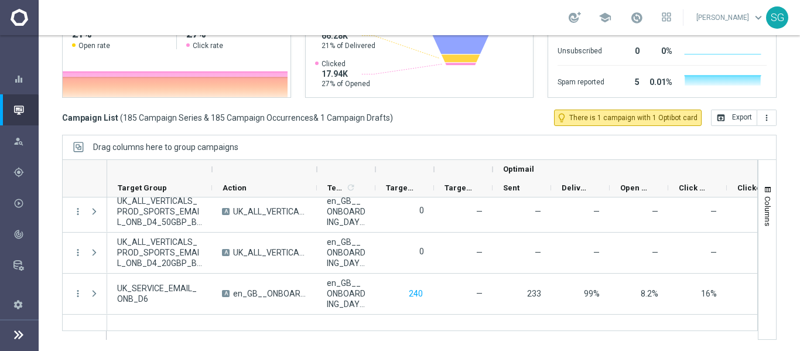
scroll to position [7491, 0]
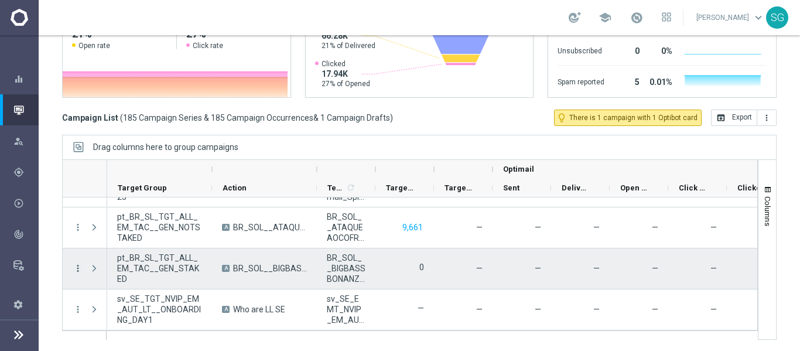
click at [80, 263] on icon "more_vert" at bounding box center [78, 268] width 11 height 11
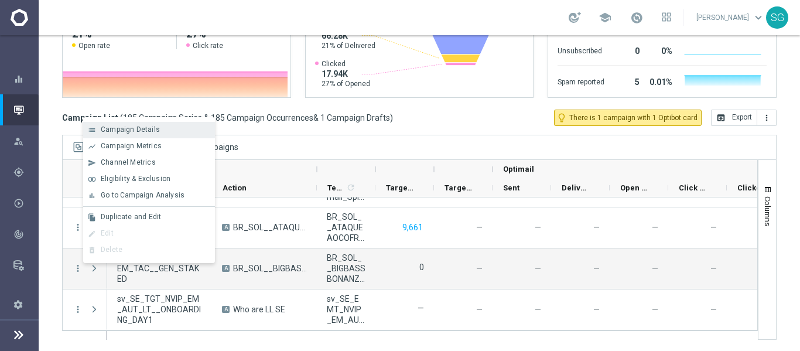
click at [135, 127] on span "Campaign Details" at bounding box center [130, 129] width 59 height 8
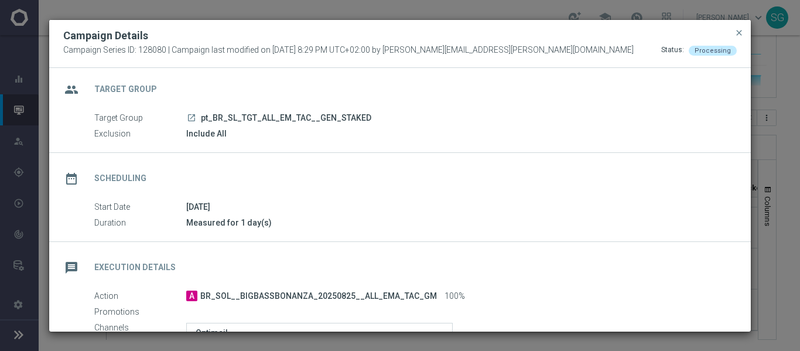
scroll to position [0, 0]
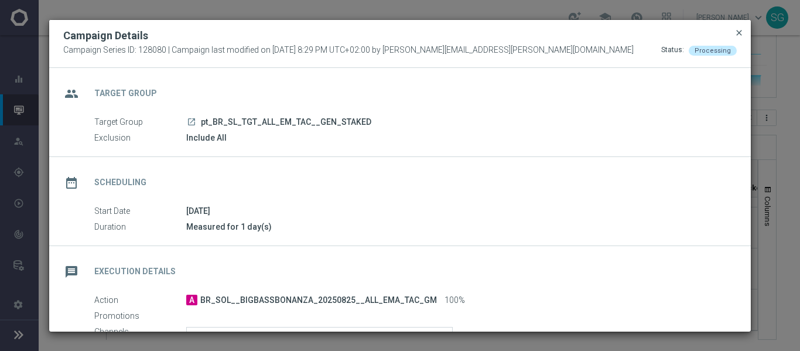
click at [742, 30] on span "close" at bounding box center [738, 32] width 9 height 9
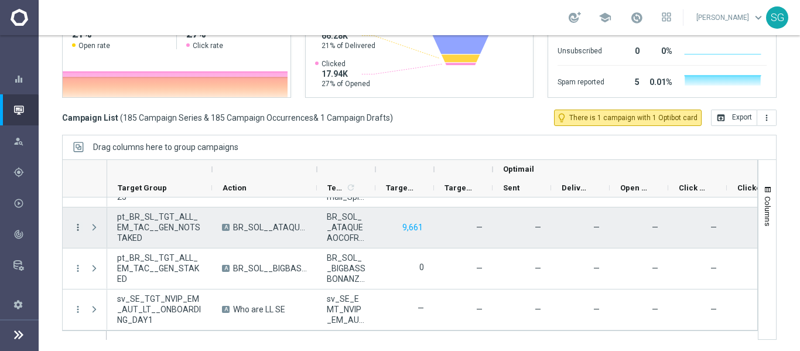
click at [80, 231] on icon "more_vert" at bounding box center [78, 227] width 11 height 11
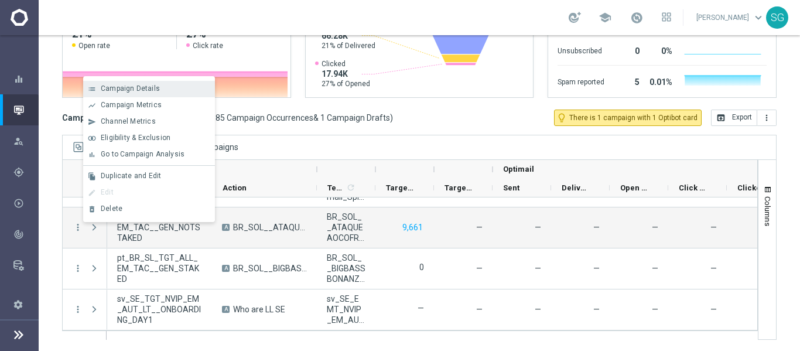
click at [143, 86] on span "Campaign Details" at bounding box center [130, 88] width 59 height 8
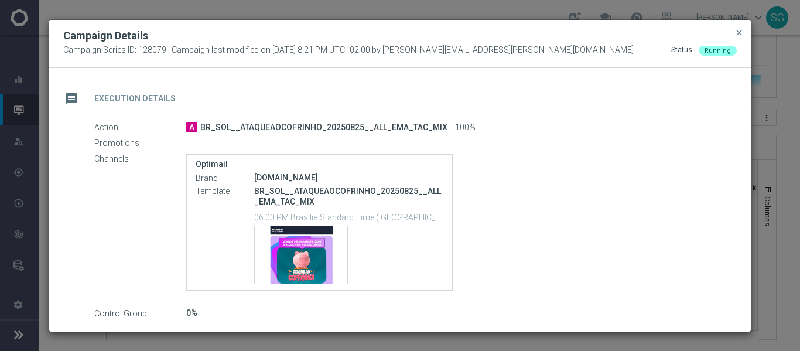
scroll to position [173, 0]
click at [742, 32] on span "close" at bounding box center [738, 32] width 9 height 9
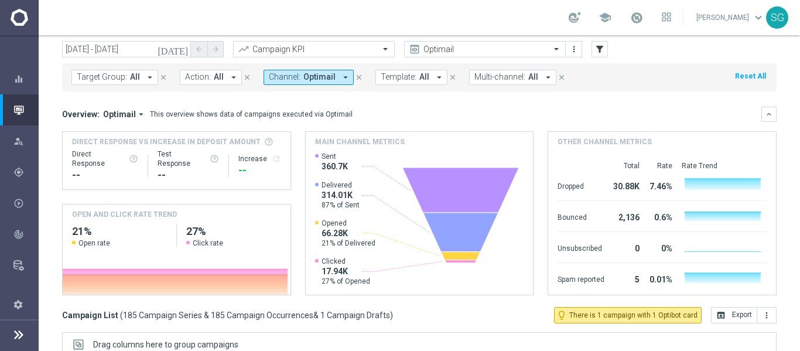
scroll to position [0, 0]
